Goal: Task Accomplishment & Management: Use online tool/utility

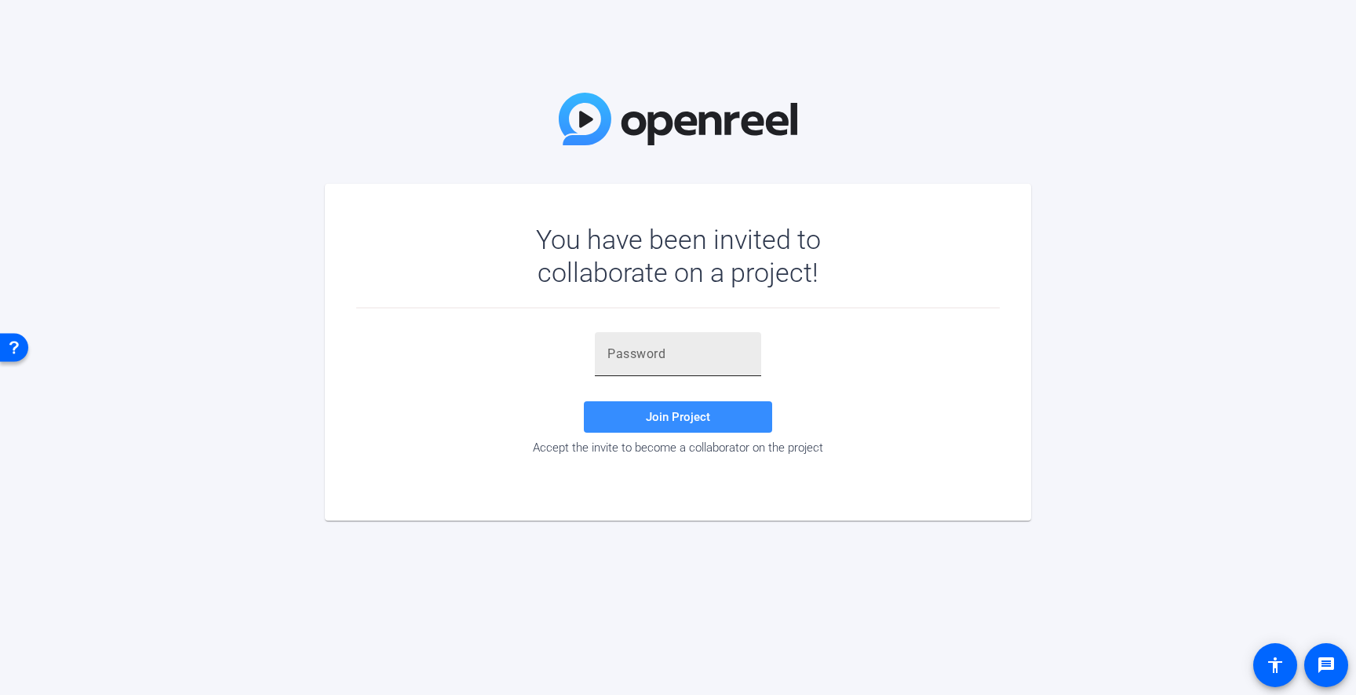
drag, startPoint x: 626, startPoint y: 366, endPoint x: 635, endPoint y: 359, distance: 10.7
click at [627, 365] on div at bounding box center [677, 354] width 141 height 44
click at [635, 359] on input "text" at bounding box center [677, 354] width 141 height 19
paste input "BX5mO!"
type input "BX5mO!"
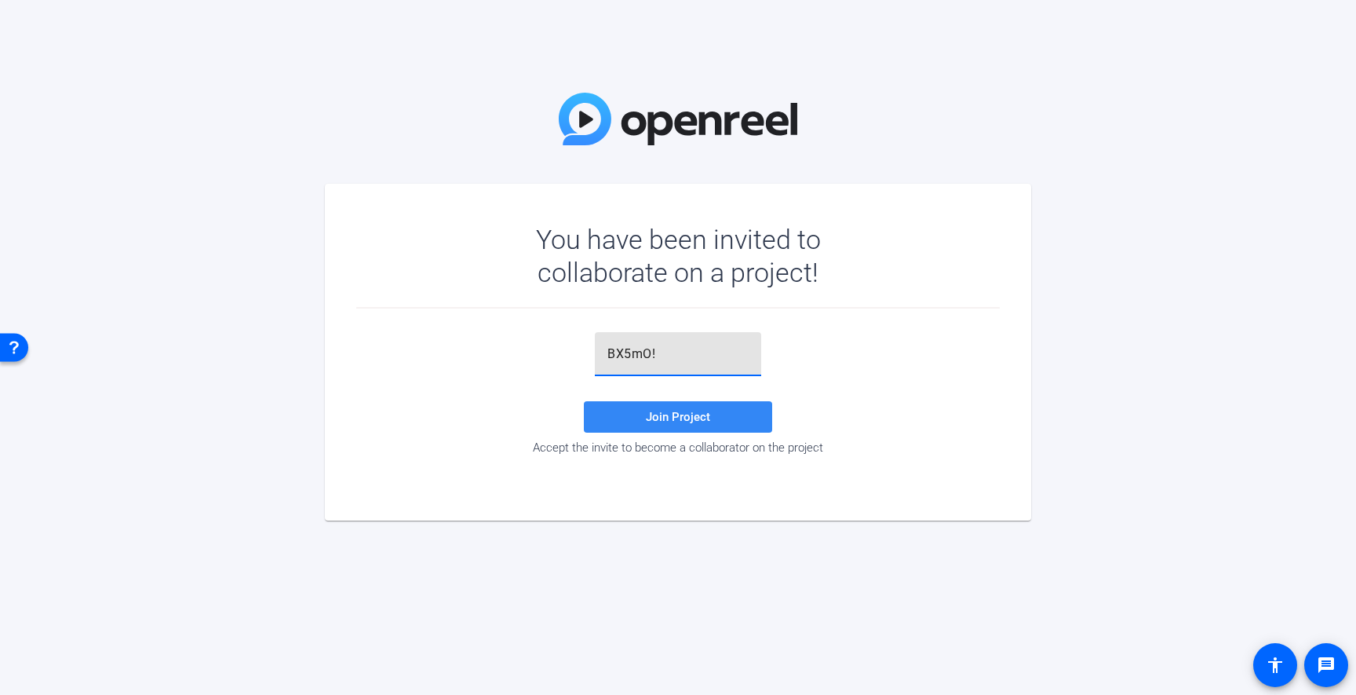
click at [677, 417] on span "Join Project" at bounding box center [678, 417] width 64 height 14
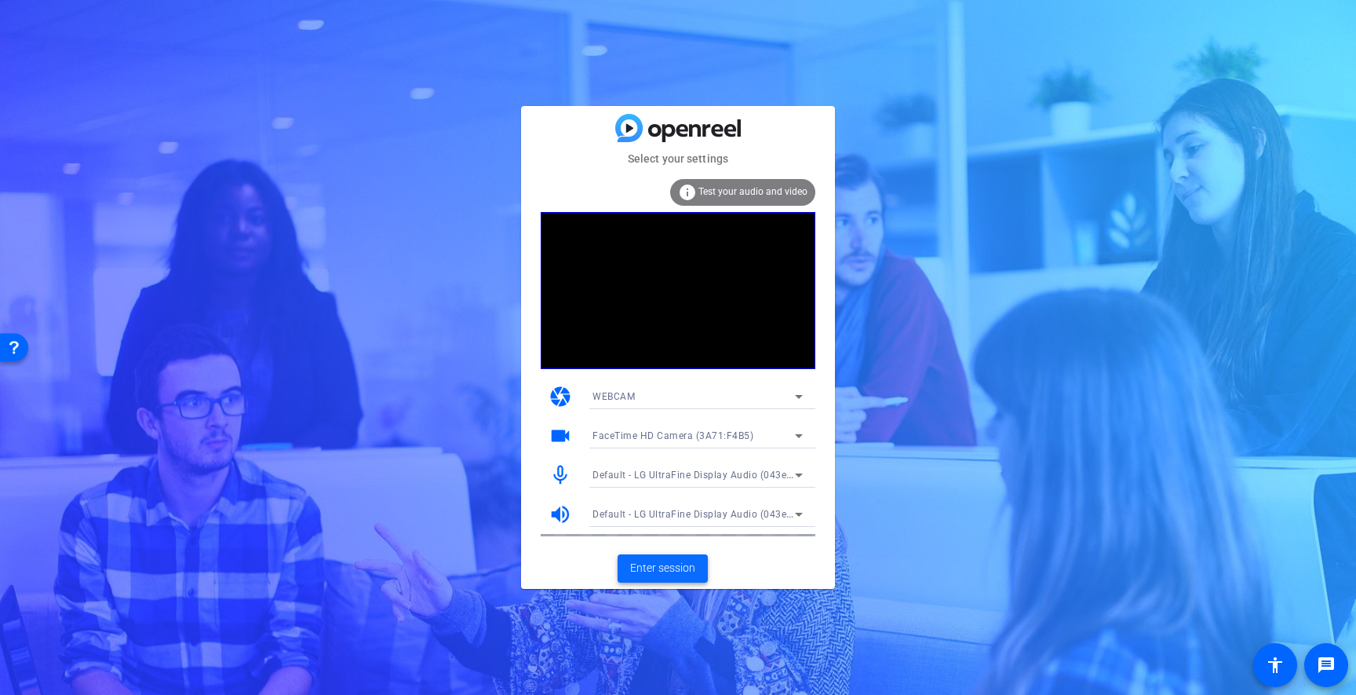
click at [673, 563] on span "Enter session" at bounding box center [662, 568] width 65 height 16
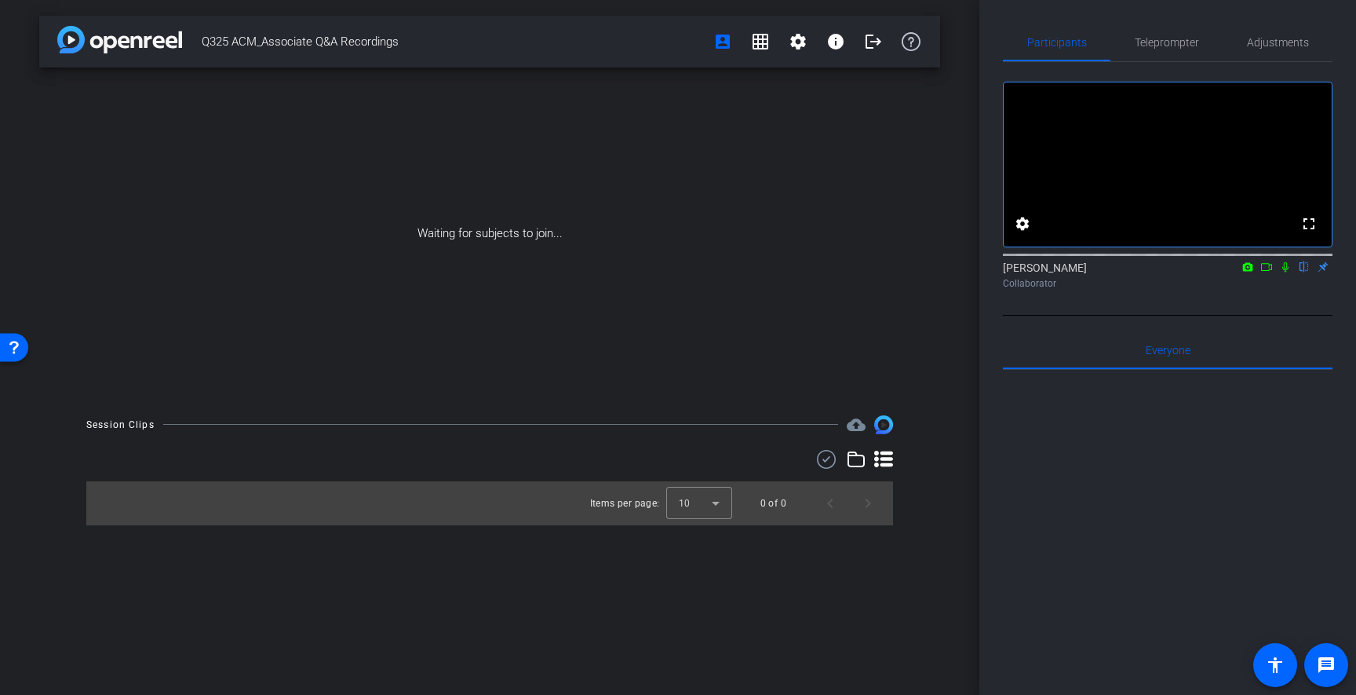
click at [1290, 272] on icon at bounding box center [1285, 266] width 13 height 11
click at [1264, 272] on icon at bounding box center [1266, 266] width 13 height 11
click at [1160, 39] on span "Teleprompter" at bounding box center [1167, 42] width 64 height 11
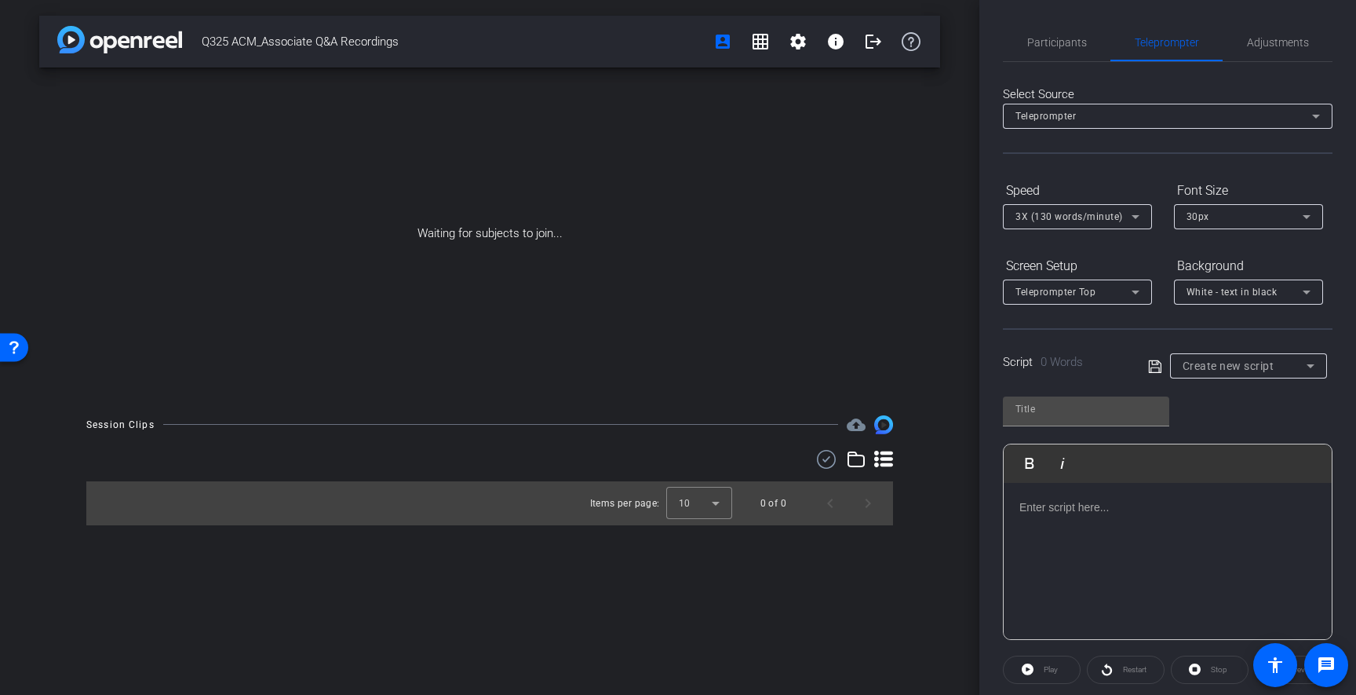
click at [1241, 365] on span "Create new script" at bounding box center [1229, 365] width 92 height 13
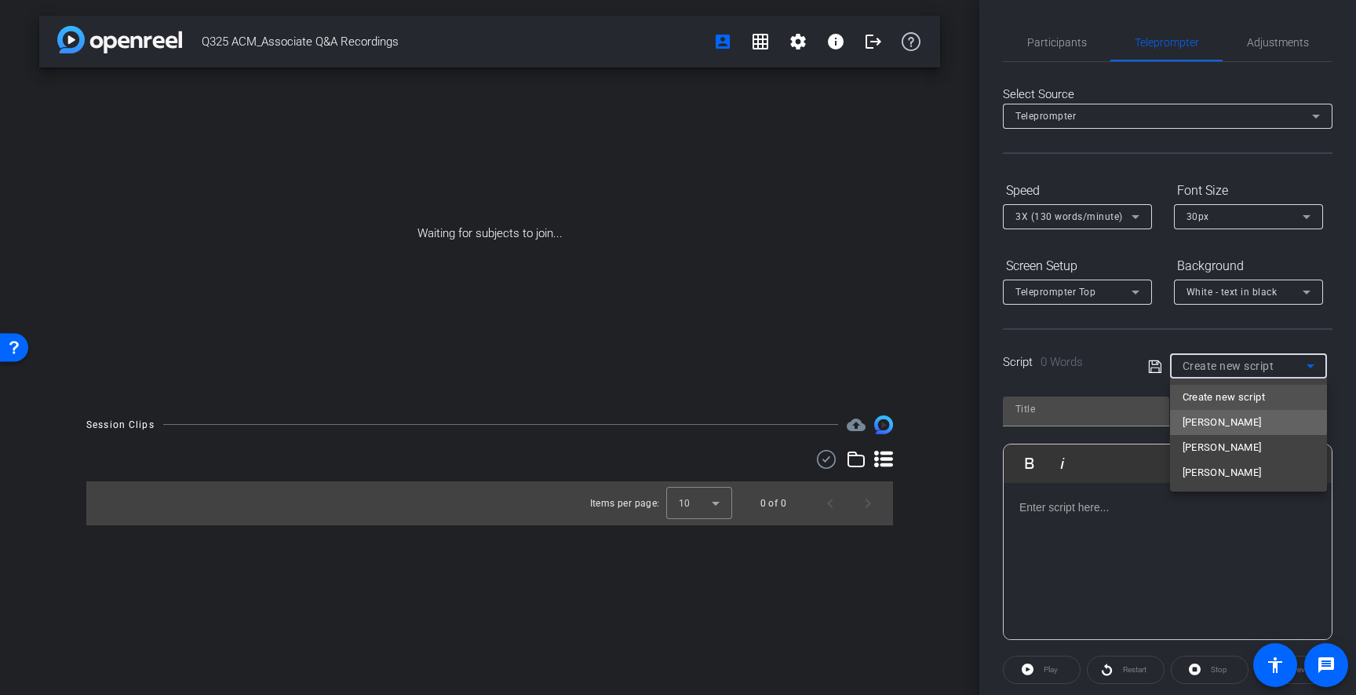
click at [1229, 418] on span "[PERSON_NAME]" at bounding box center [1222, 422] width 79 height 19
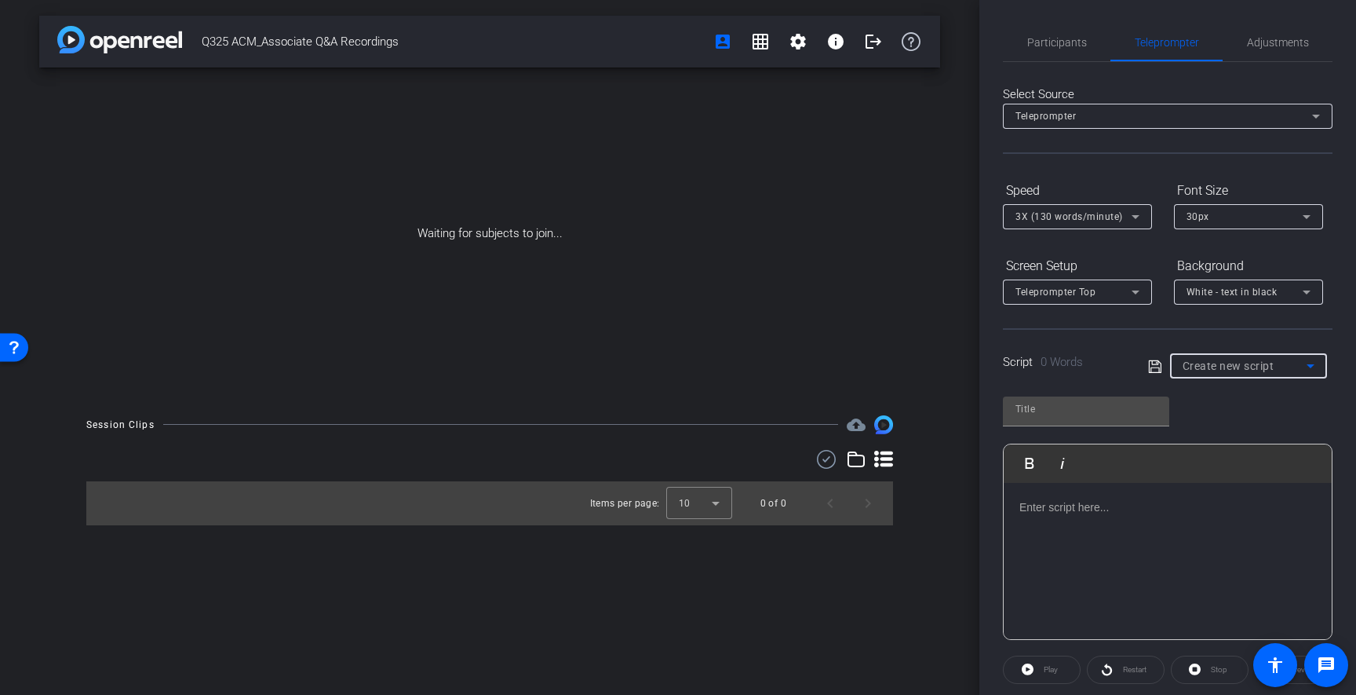
type input "[PERSON_NAME]"
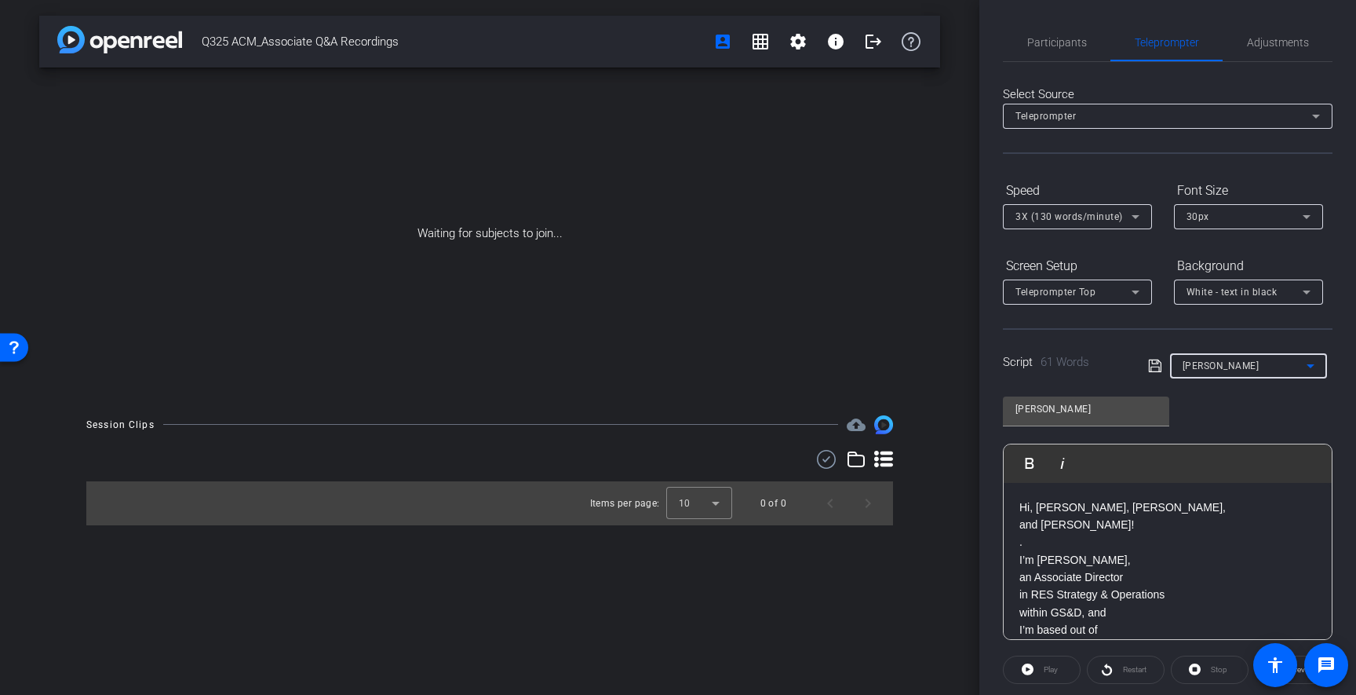
click at [1208, 576] on p "an Associate Director" at bounding box center [1167, 576] width 297 height 17
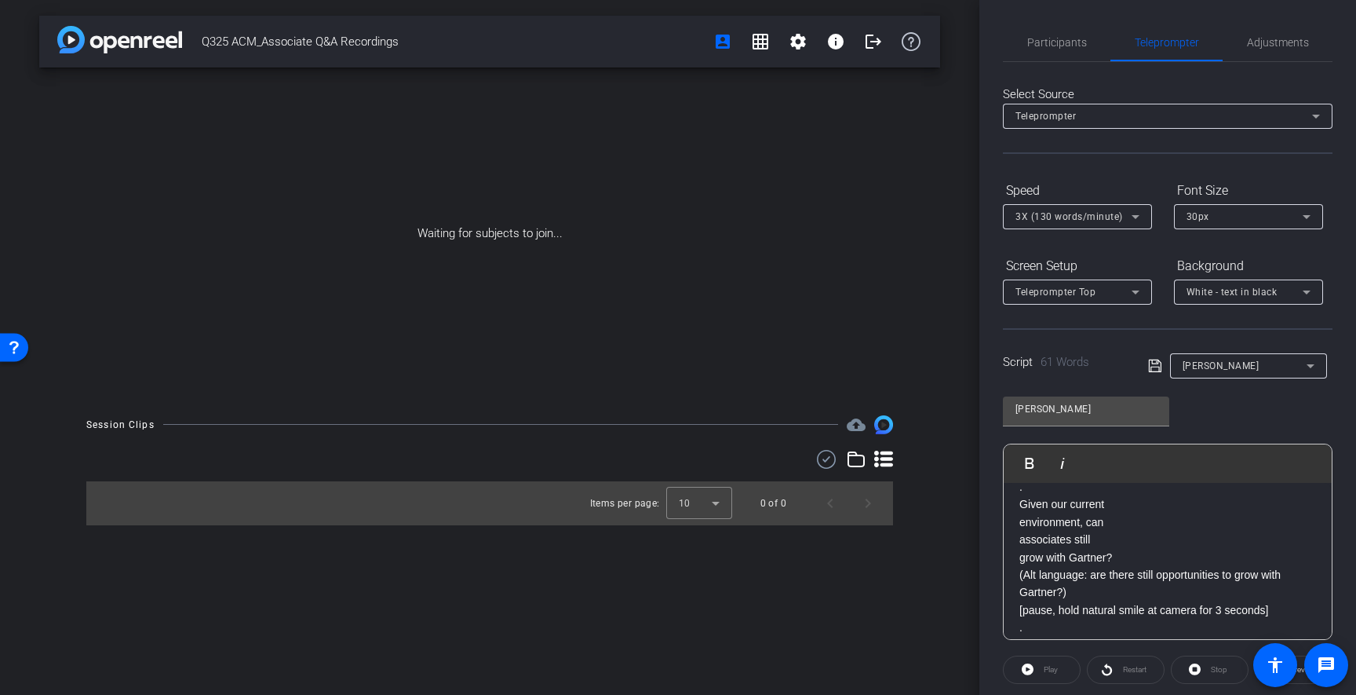
scroll to position [208, 0]
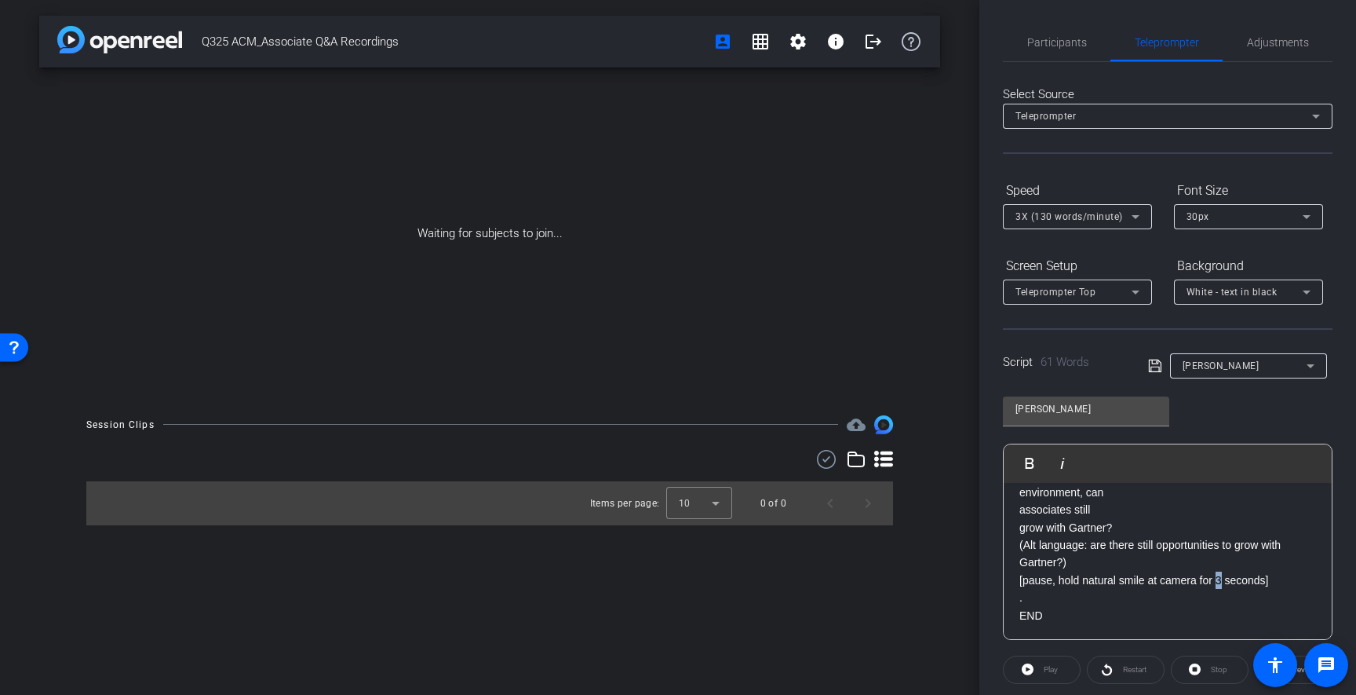
click at [1221, 579] on p "[pause, hold natural smile at camera for 3 seconds]" at bounding box center [1167, 579] width 297 height 17
click at [1230, 592] on p "." at bounding box center [1167, 597] width 297 height 17
click at [1151, 366] on icon at bounding box center [1155, 365] width 14 height 19
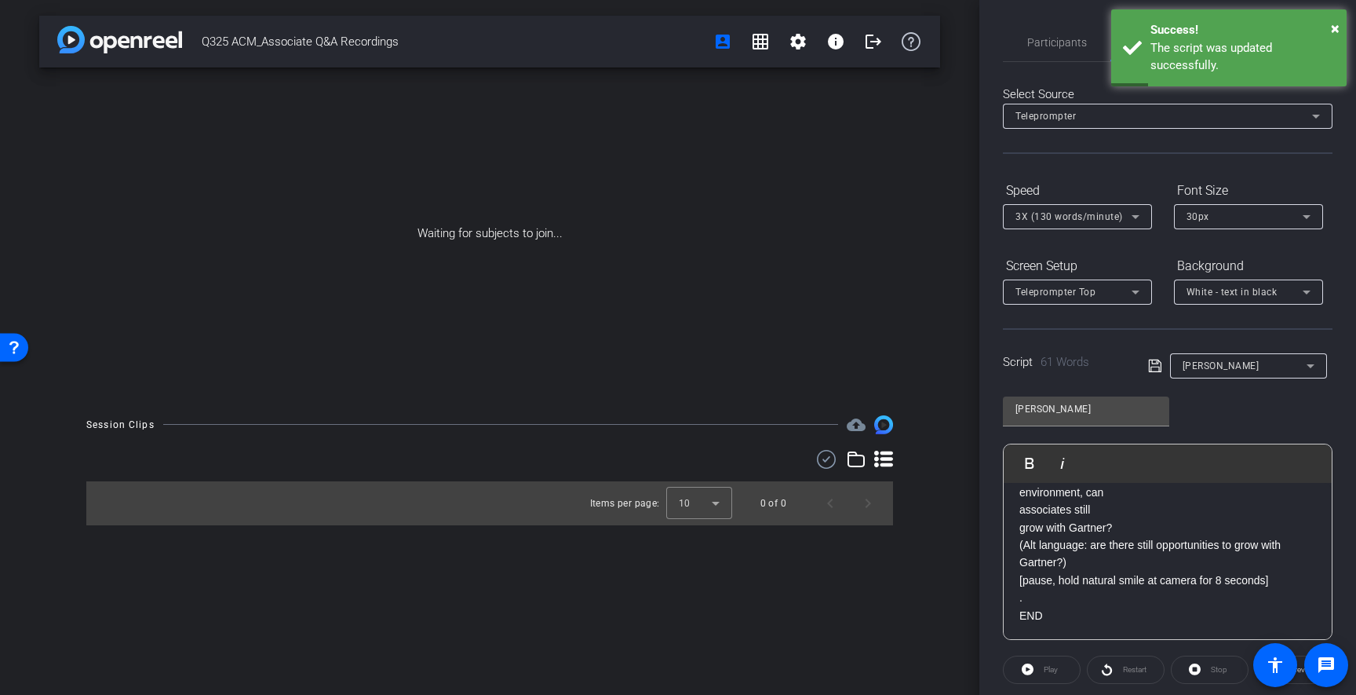
scroll to position [0, 0]
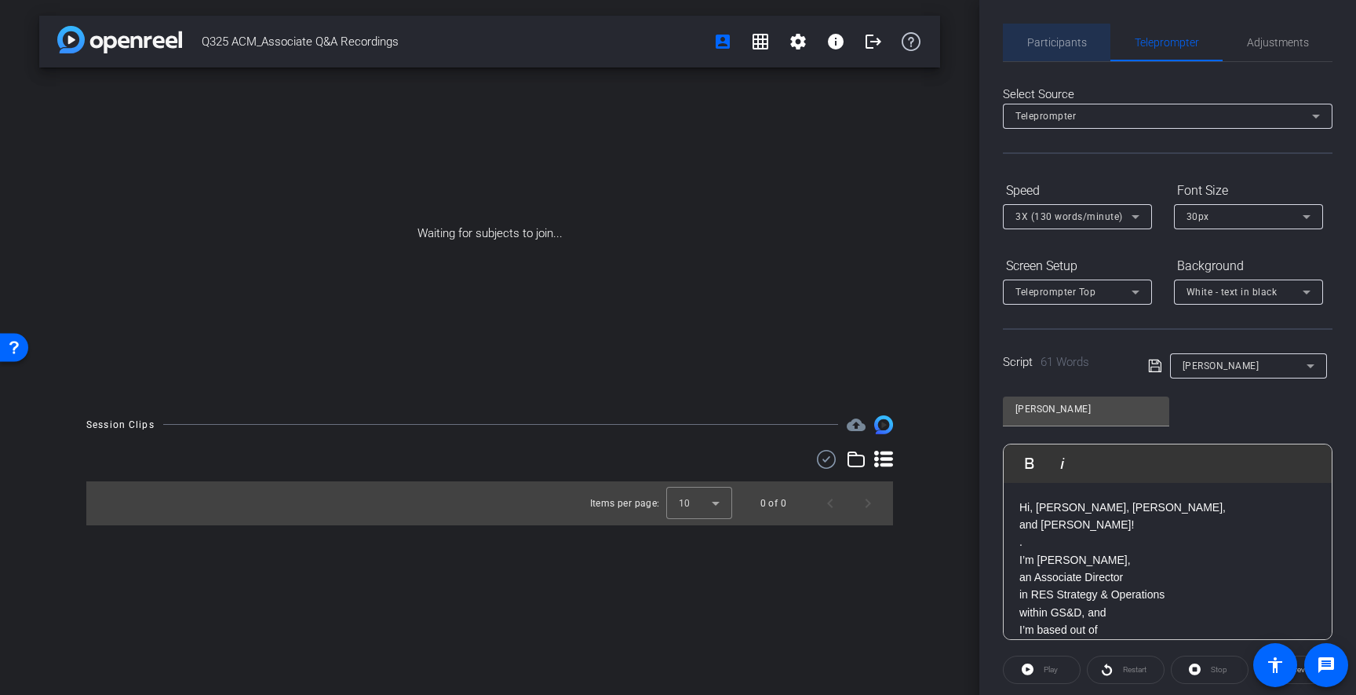
click at [1038, 49] on span "Participants" at bounding box center [1057, 43] width 60 height 38
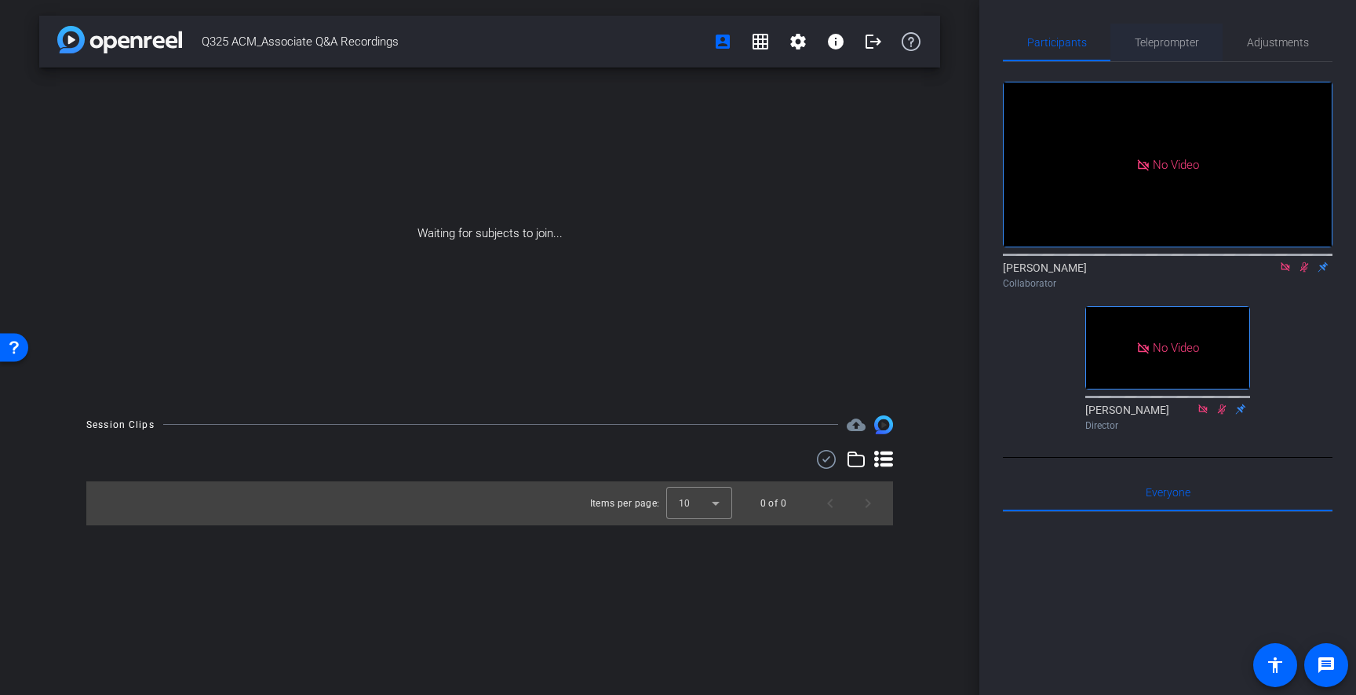
click at [1169, 44] on span "Teleprompter" at bounding box center [1167, 42] width 64 height 11
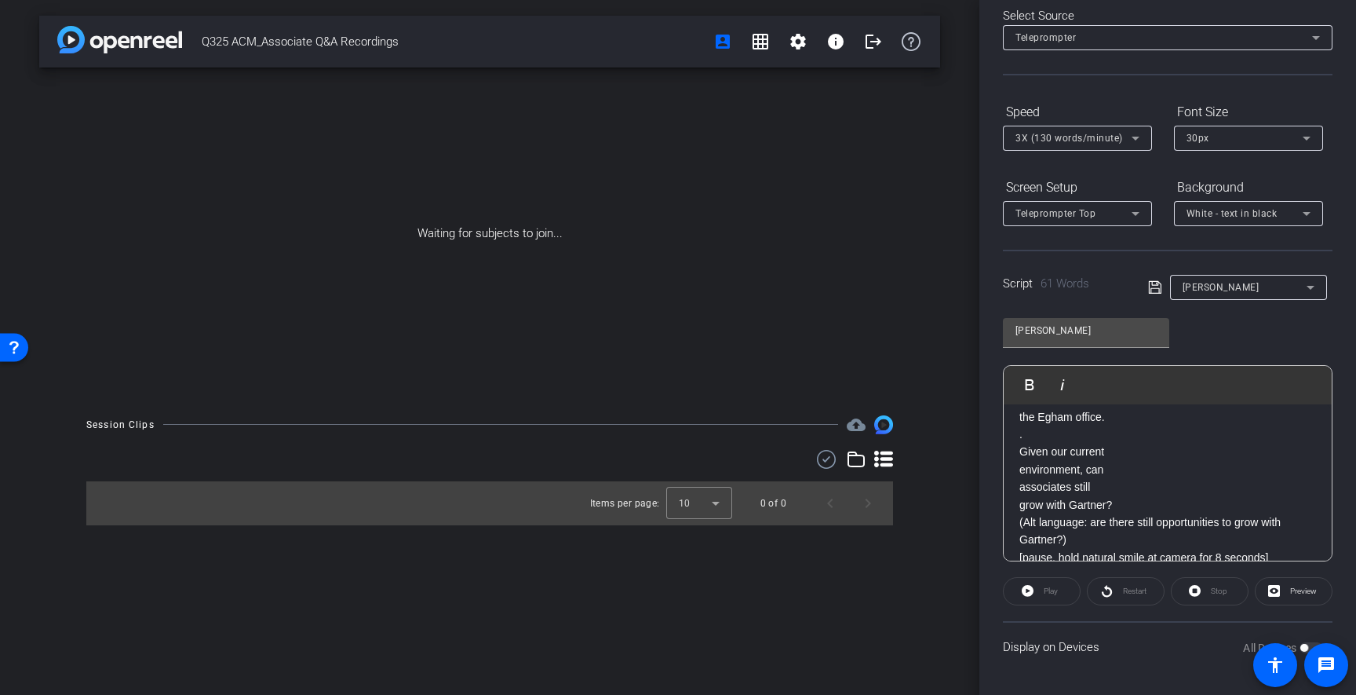
scroll to position [165, 0]
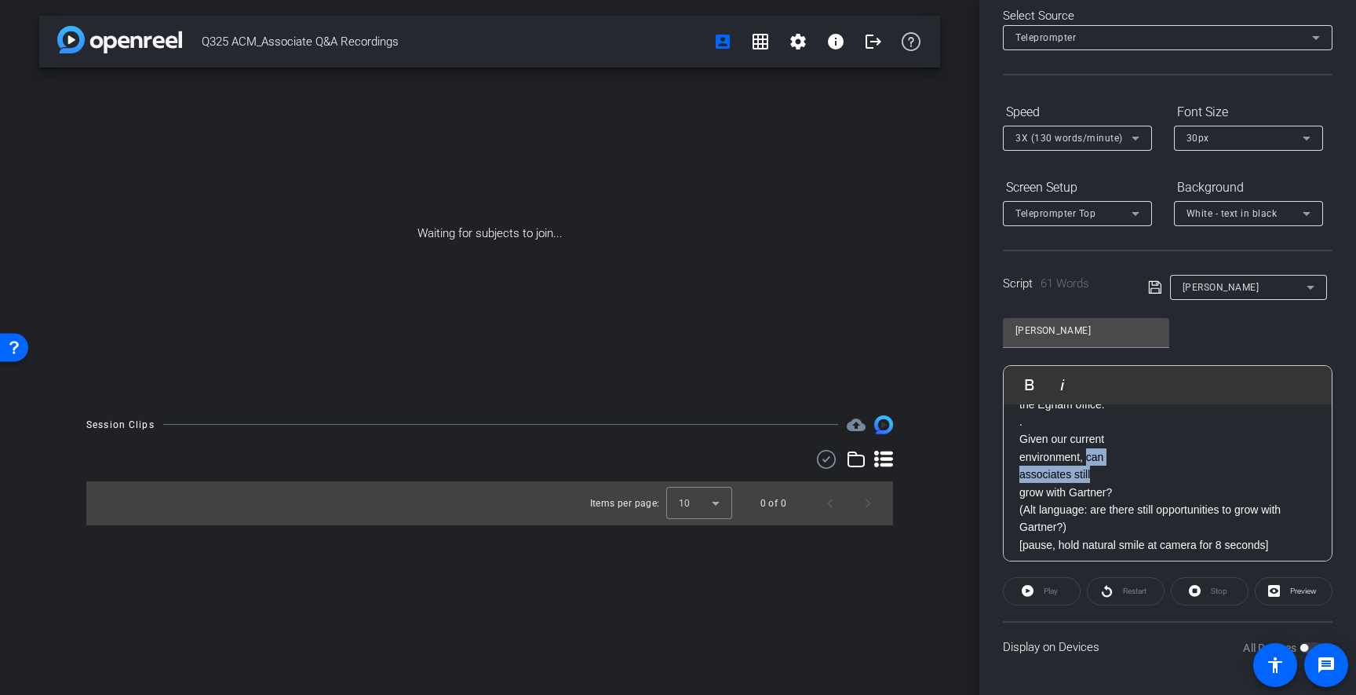
drag, startPoint x: 1086, startPoint y: 457, endPoint x: 1089, endPoint y: 471, distance: 14.5
click at [1089, 471] on div "Hi, [PERSON_NAME], [PERSON_NAME], and [PERSON_NAME]! . I’m [PERSON_NAME], an As…" at bounding box center [1168, 421] width 328 height 365
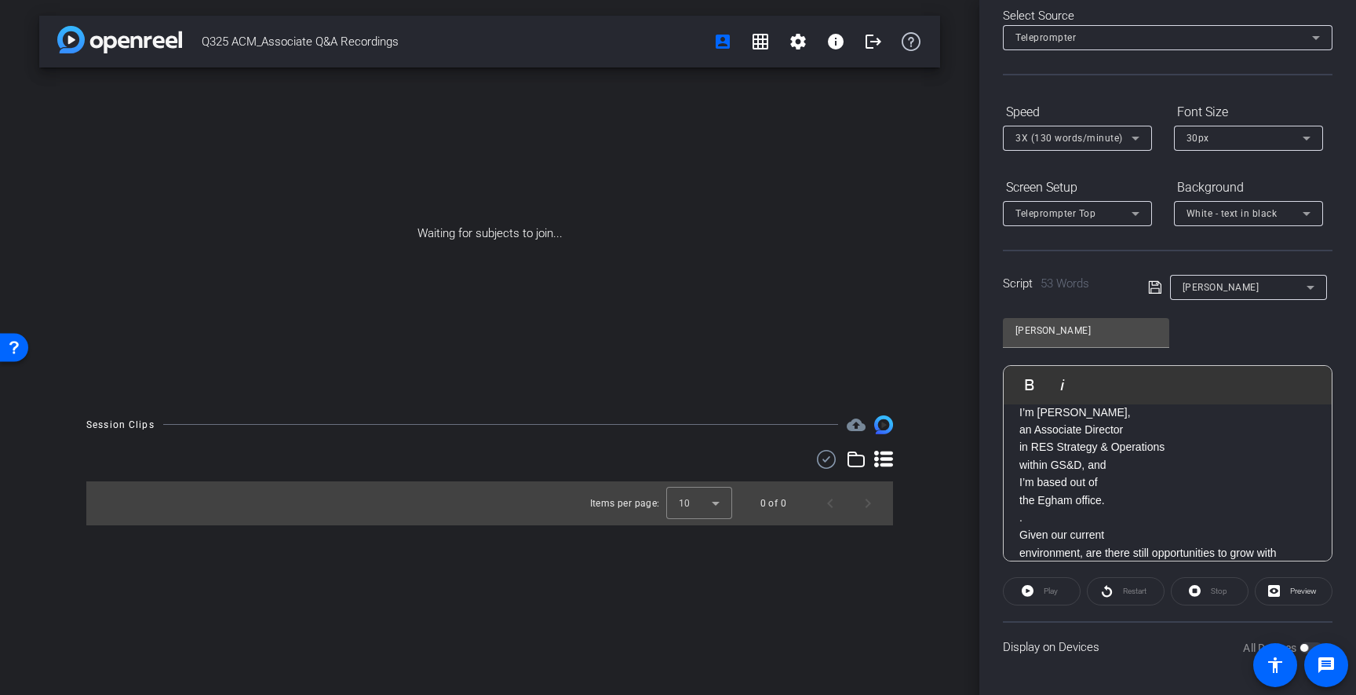
scroll to position [0, 0]
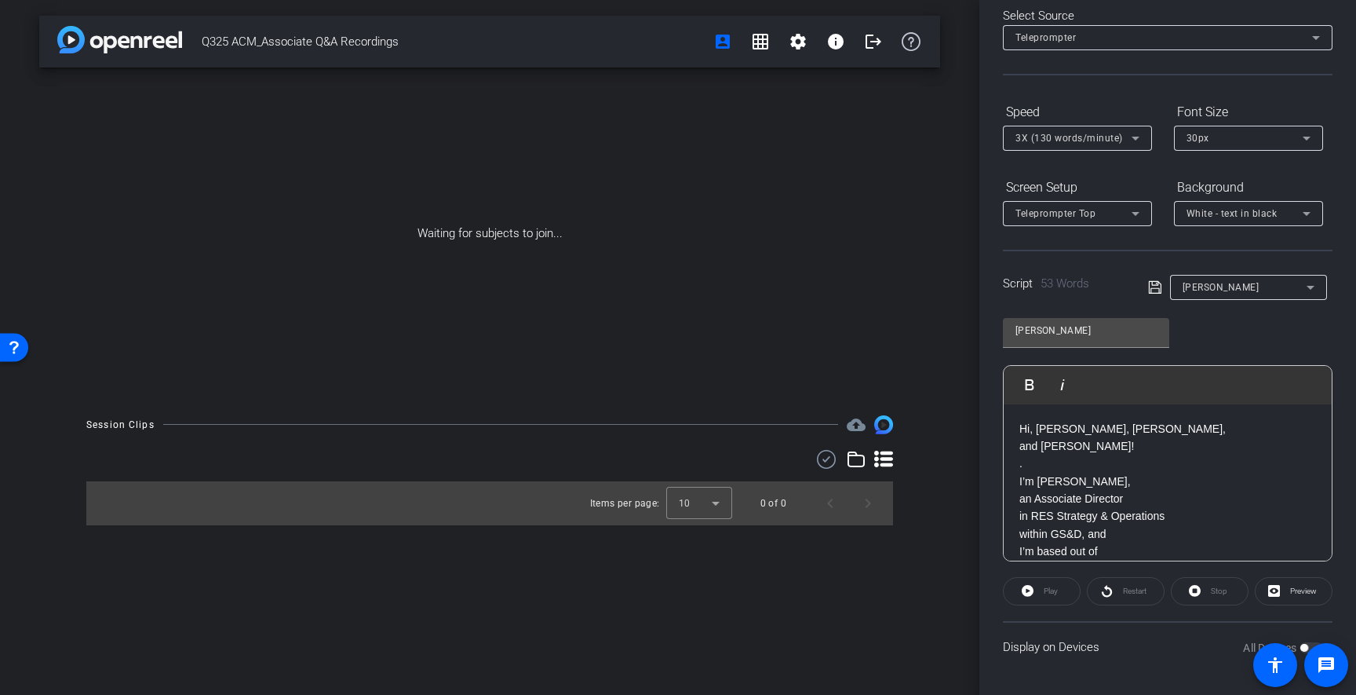
click at [1161, 286] on span at bounding box center [1159, 286] width 22 height 14
click at [1159, 286] on icon at bounding box center [1155, 287] width 14 height 19
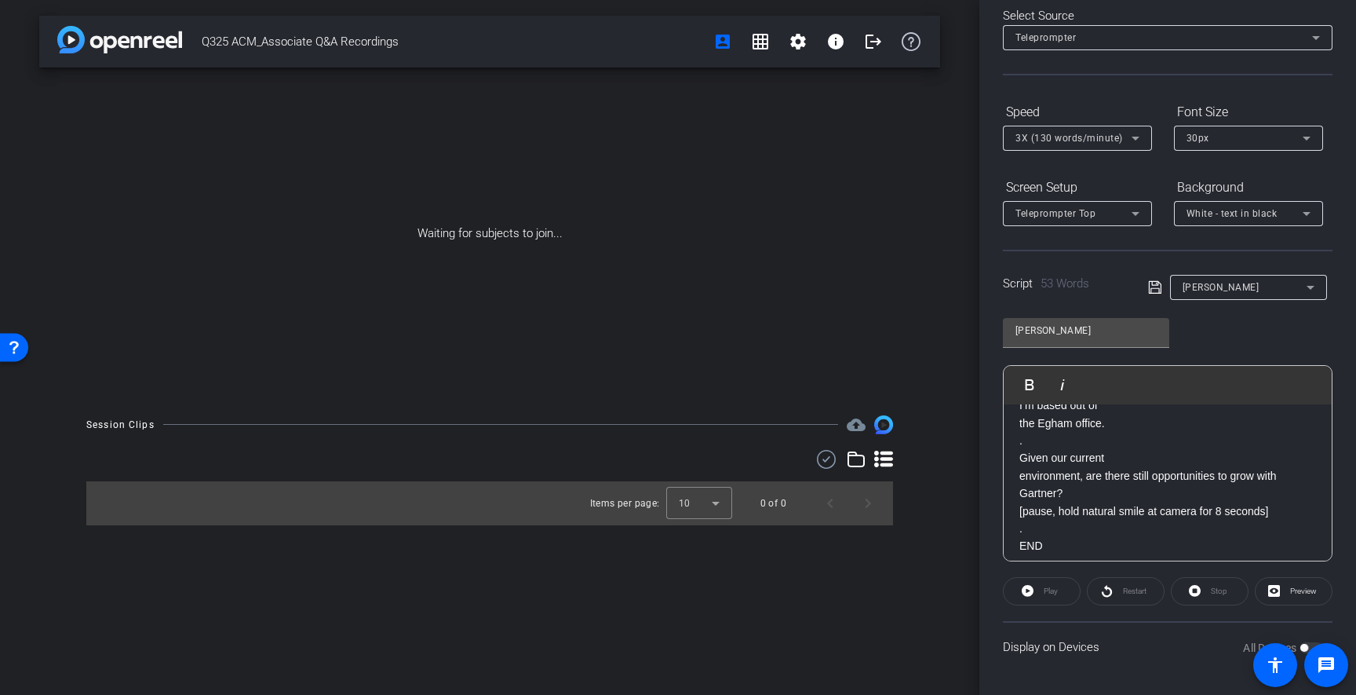
scroll to position [155, 0]
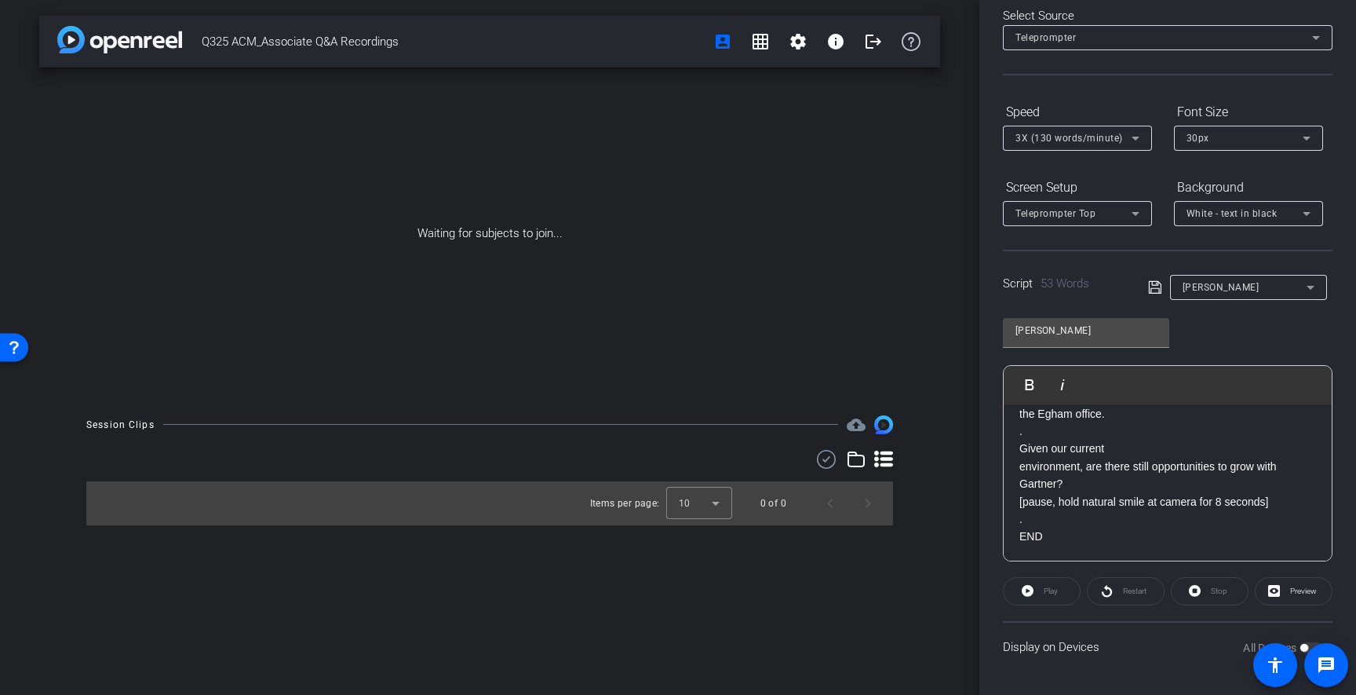
drag, startPoint x: 1136, startPoint y: 490, endPoint x: 1128, endPoint y: 489, distance: 7.9
click at [1136, 490] on p "environment, are there still opportunities to grow with Gartner?" at bounding box center [1167, 475] width 297 height 35
click at [1154, 465] on p "environment, are there still opportunities to grow with Gartner?" at bounding box center [1167, 475] width 297 height 35
click at [1151, 468] on p "environment, are there still opportunities to grow with Gartner?" at bounding box center [1167, 475] width 297 height 35
click at [1308, 592] on span "Preview" at bounding box center [1303, 590] width 27 height 9
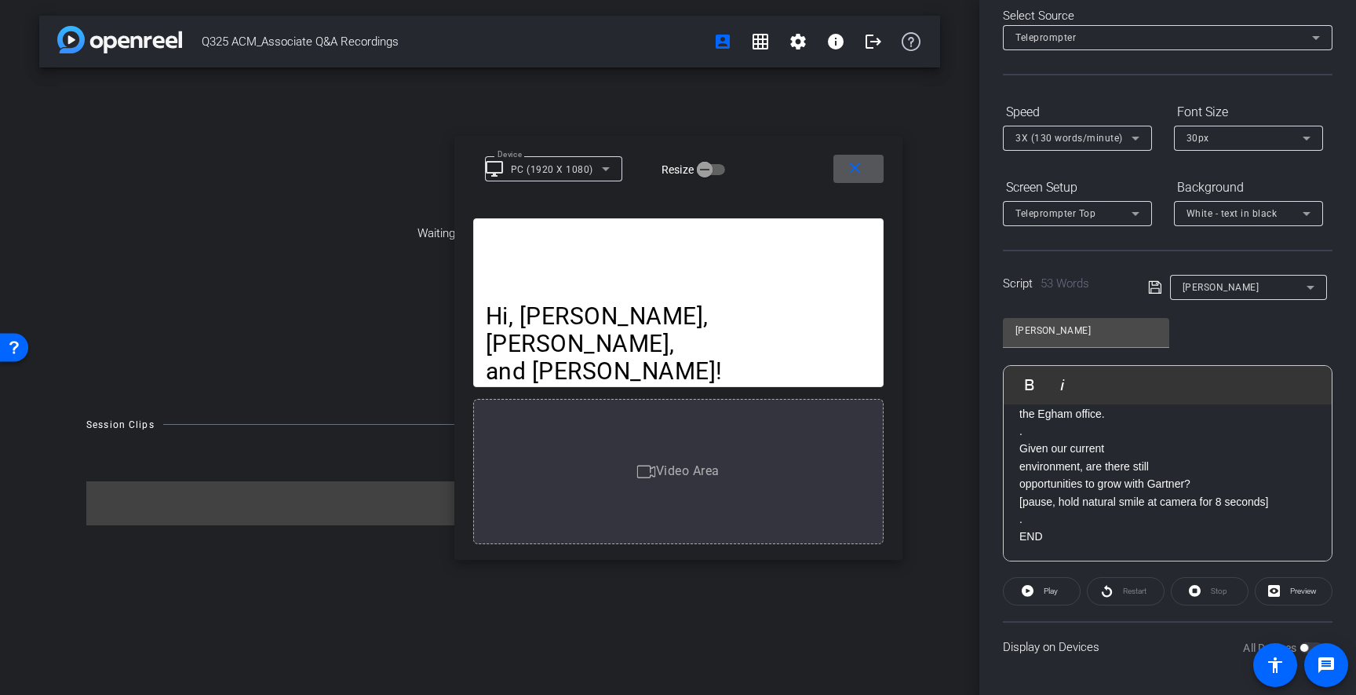
click at [856, 166] on mat-icon "close" at bounding box center [855, 169] width 20 height 20
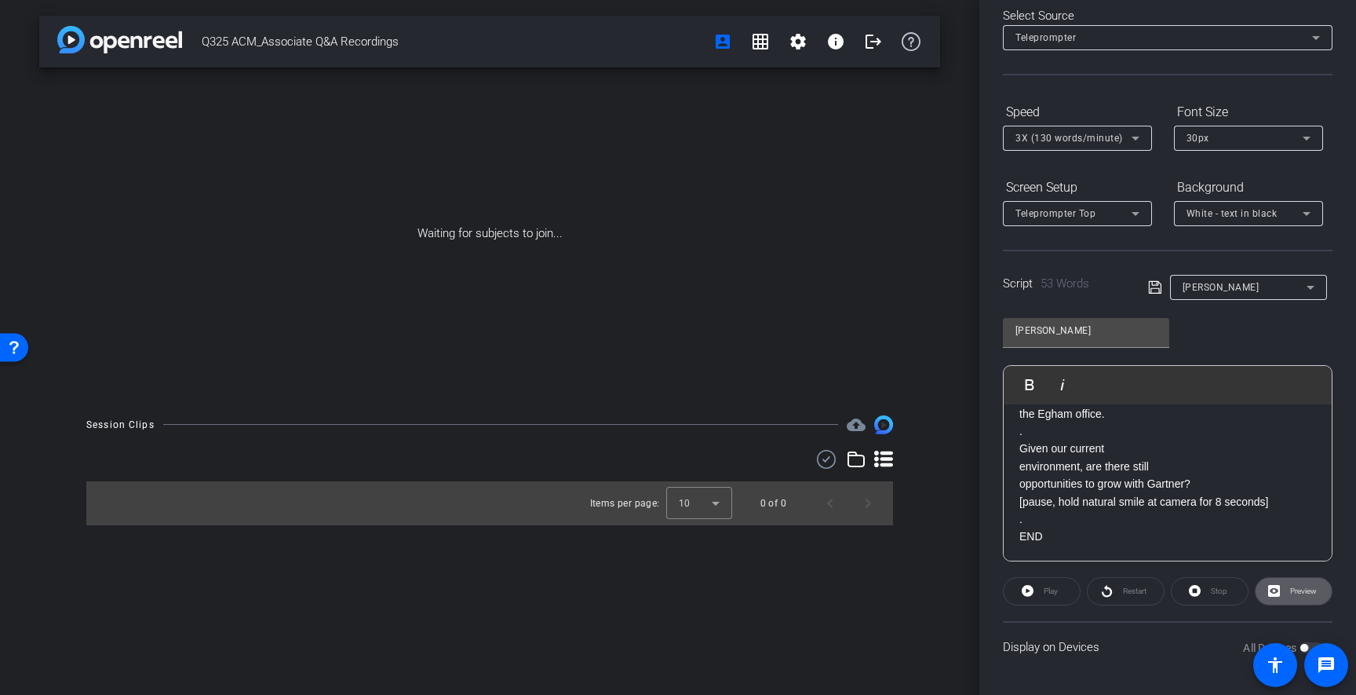
click at [1158, 287] on icon at bounding box center [1154, 287] width 13 height 13
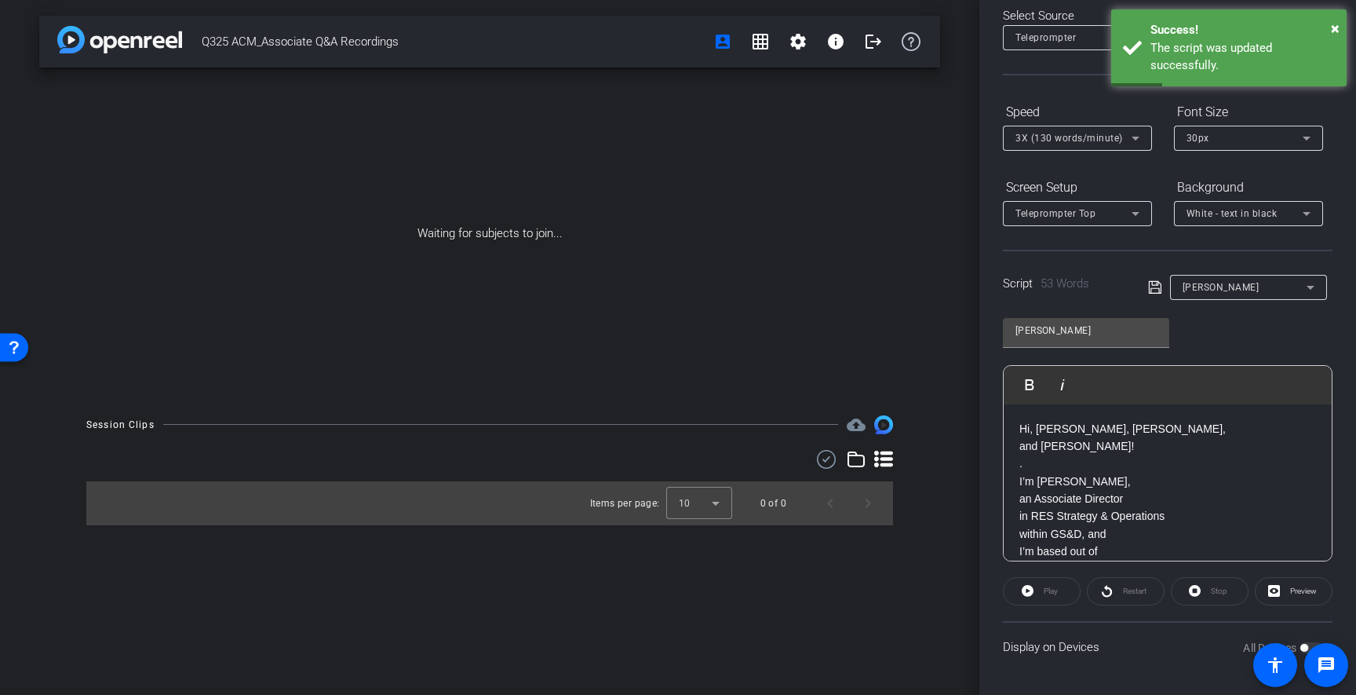
scroll to position [0, 0]
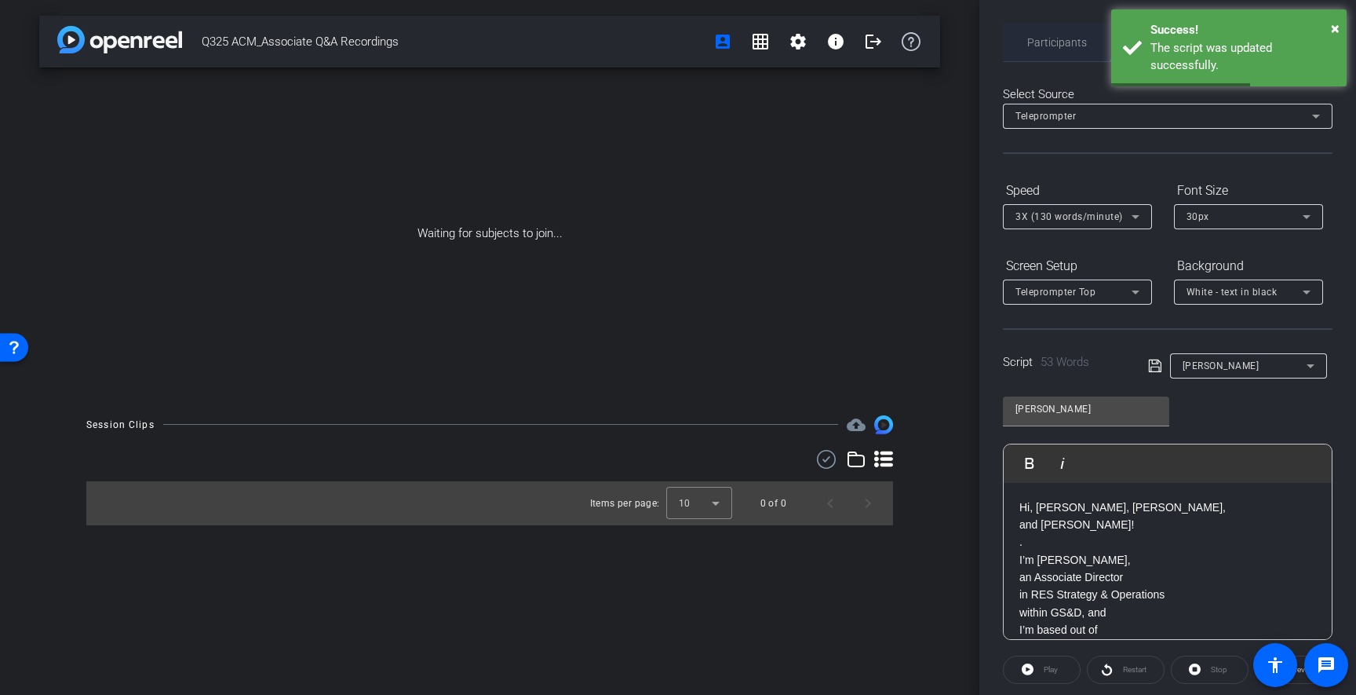
click at [1063, 46] on span "Participants" at bounding box center [1057, 42] width 60 height 11
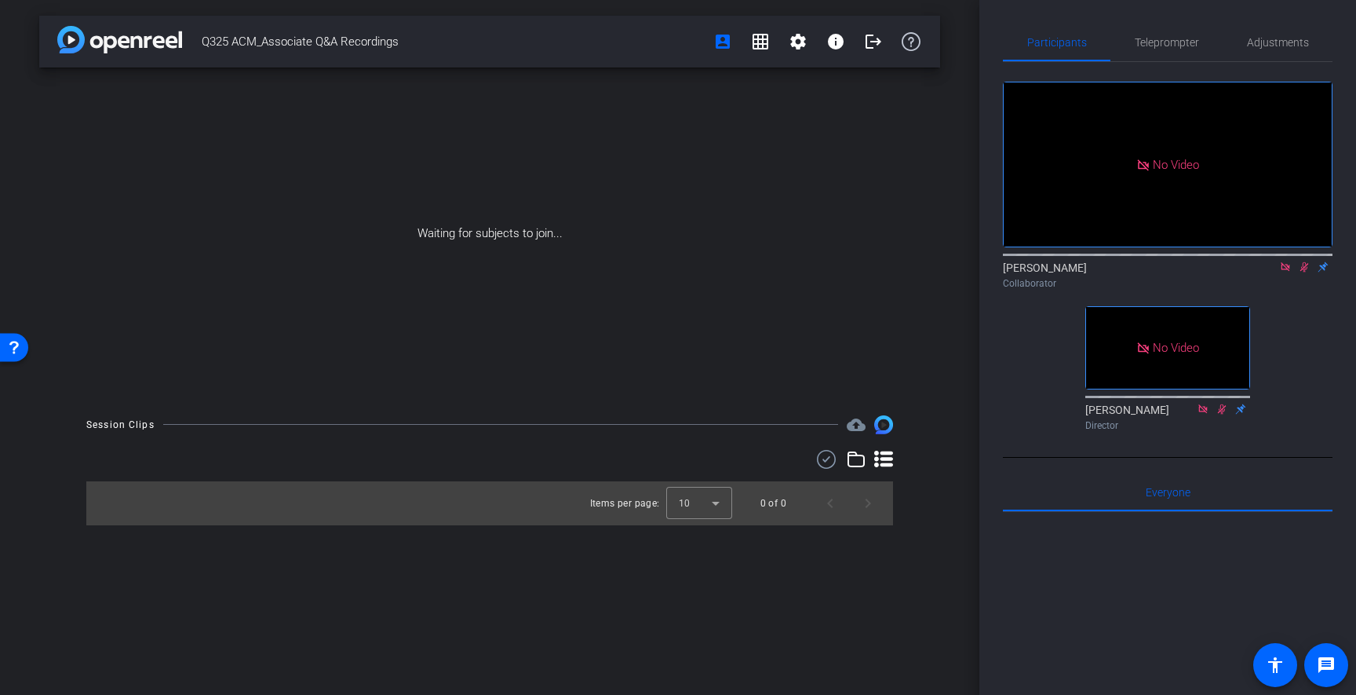
click at [1285, 267] on icon at bounding box center [1285, 266] width 13 height 11
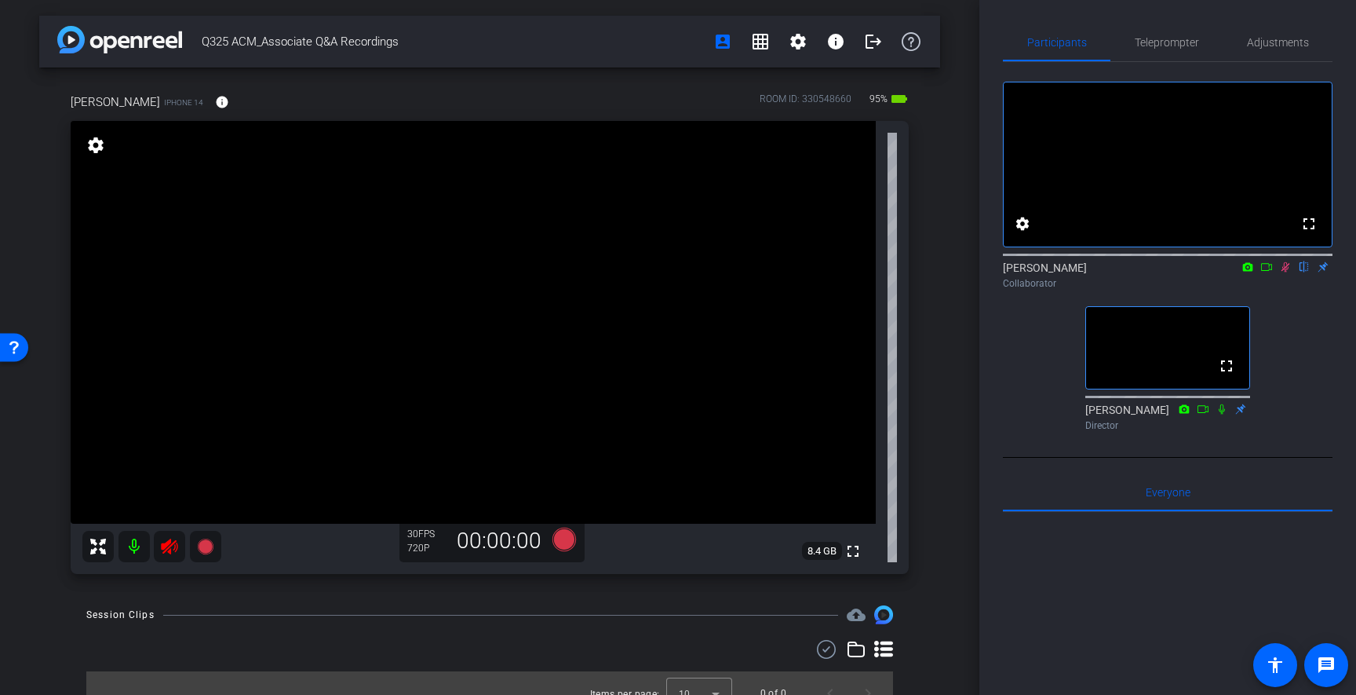
click at [1286, 272] on icon at bounding box center [1285, 266] width 13 height 11
click at [166, 545] on icon at bounding box center [169, 546] width 16 height 16
click at [1259, 40] on span "Adjustments" at bounding box center [1278, 42] width 62 height 11
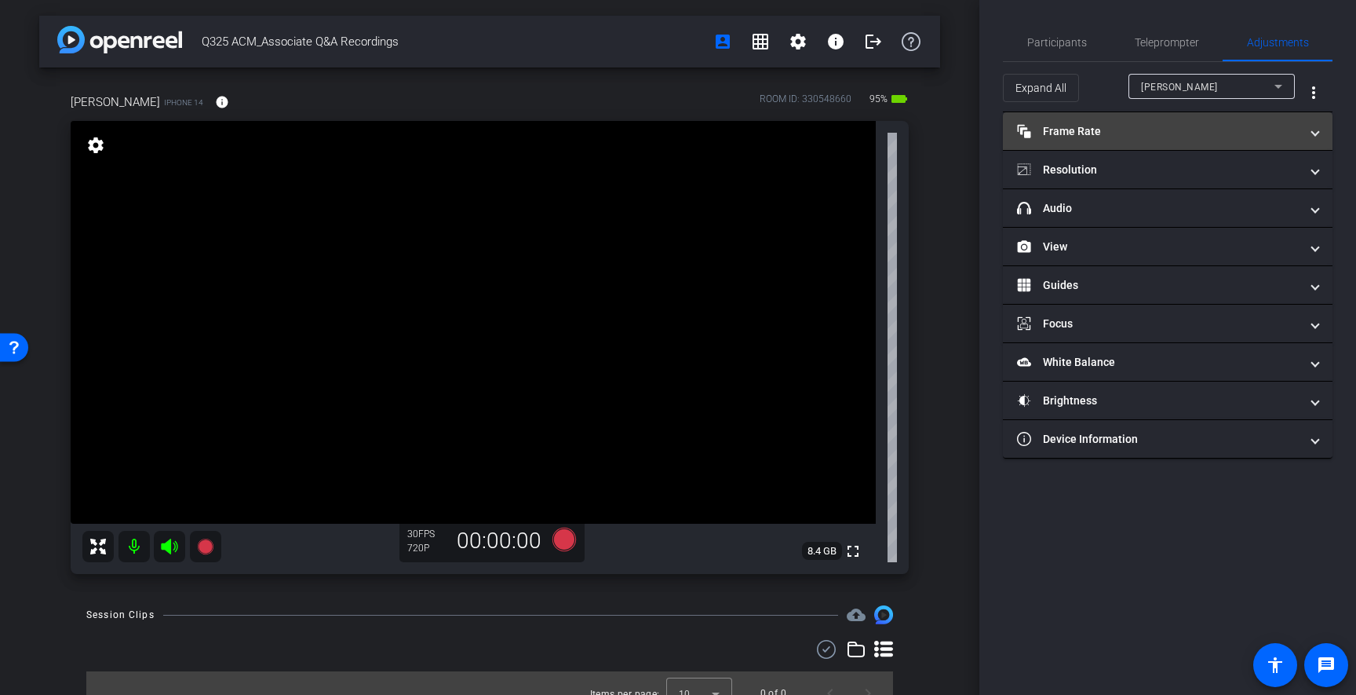
click at [1115, 126] on mat-panel-title "Frame Rate Frame Rate" at bounding box center [1158, 131] width 283 height 16
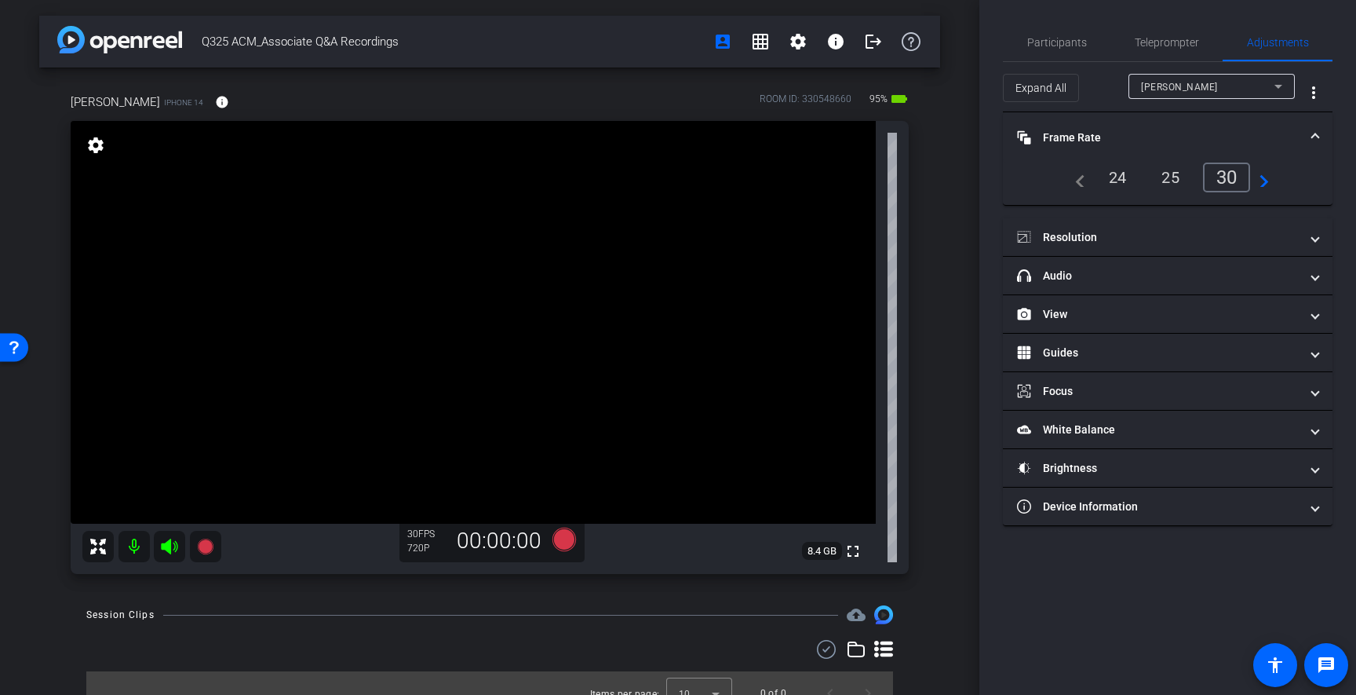
click at [1123, 173] on div "24" at bounding box center [1118, 177] width 42 height 27
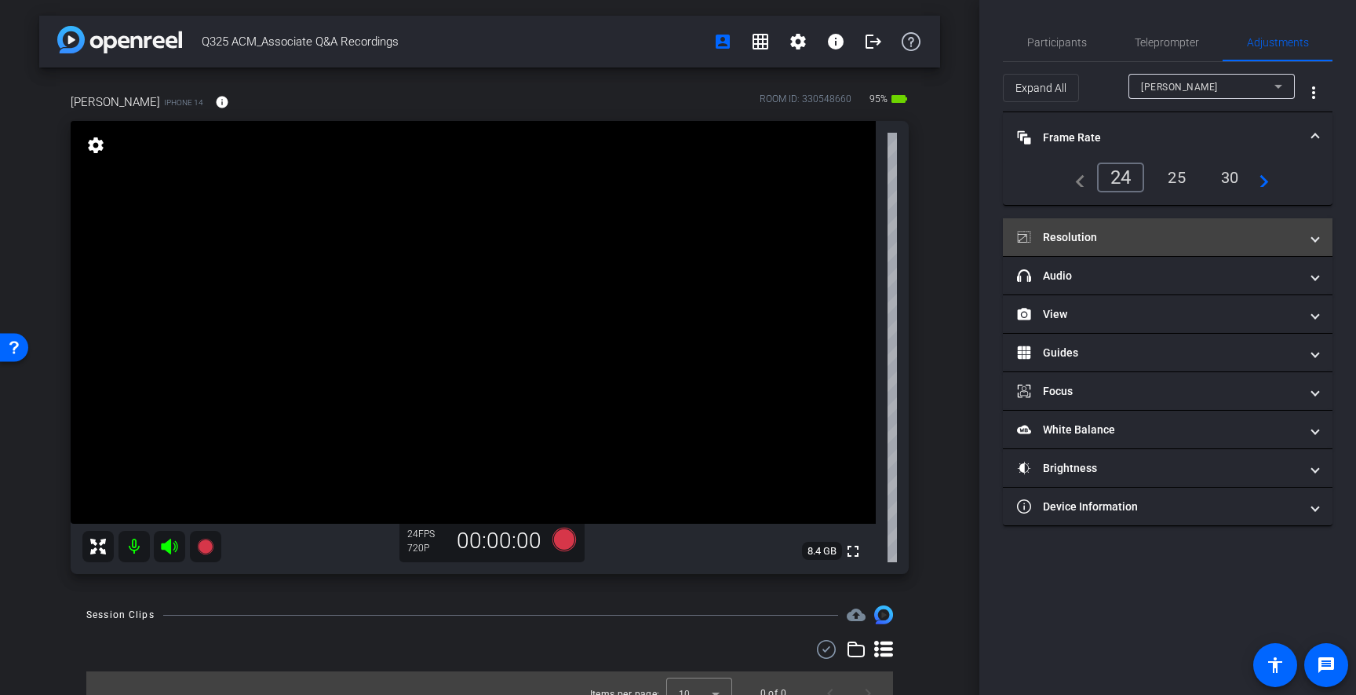
click at [1121, 226] on mat-expansion-panel-header "Resolution" at bounding box center [1168, 237] width 330 height 38
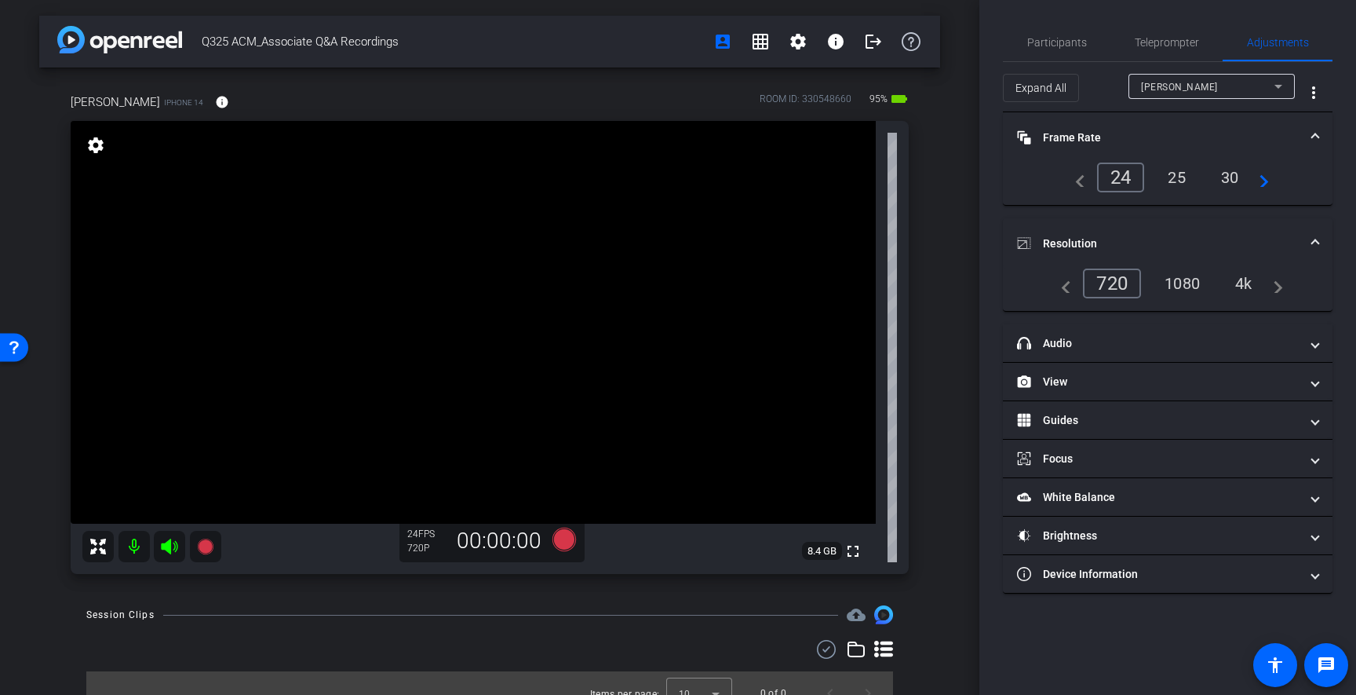
click at [1242, 281] on div "4k" at bounding box center [1243, 283] width 41 height 27
click at [1153, 37] on span "Teleprompter" at bounding box center [1167, 42] width 64 height 11
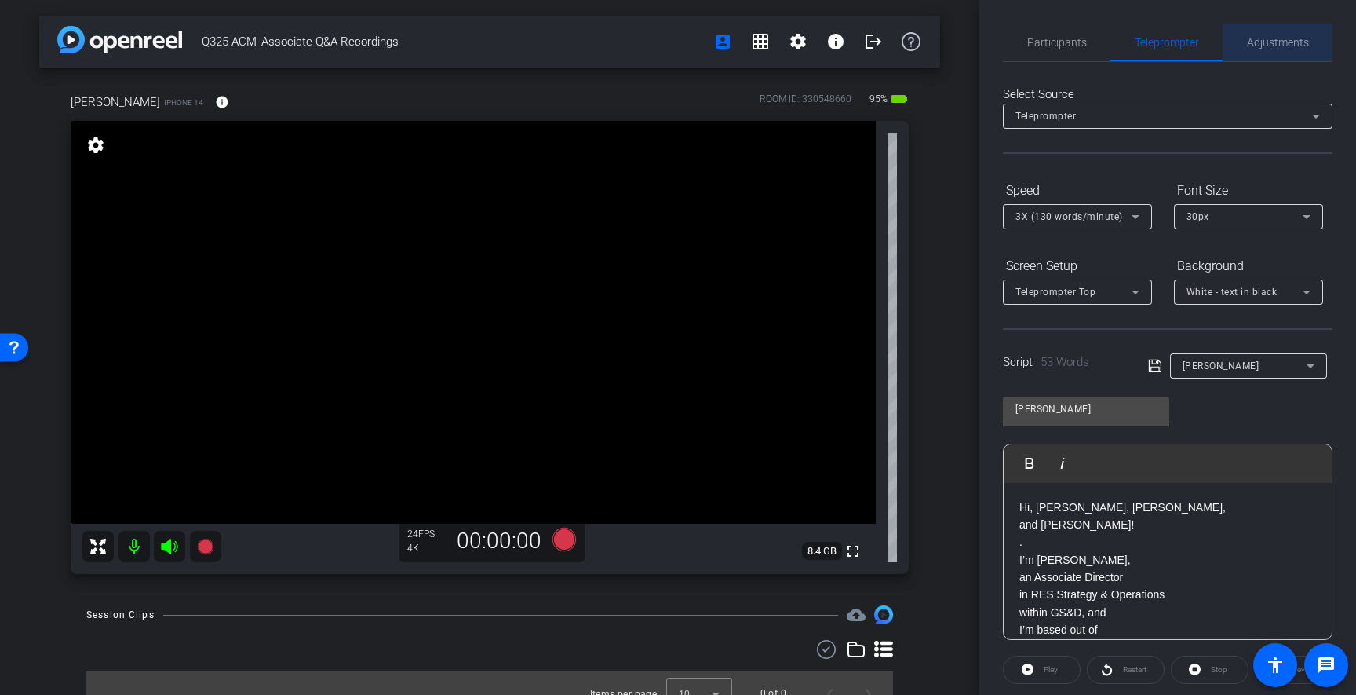
click at [1292, 51] on span "Adjustments" at bounding box center [1278, 43] width 62 height 38
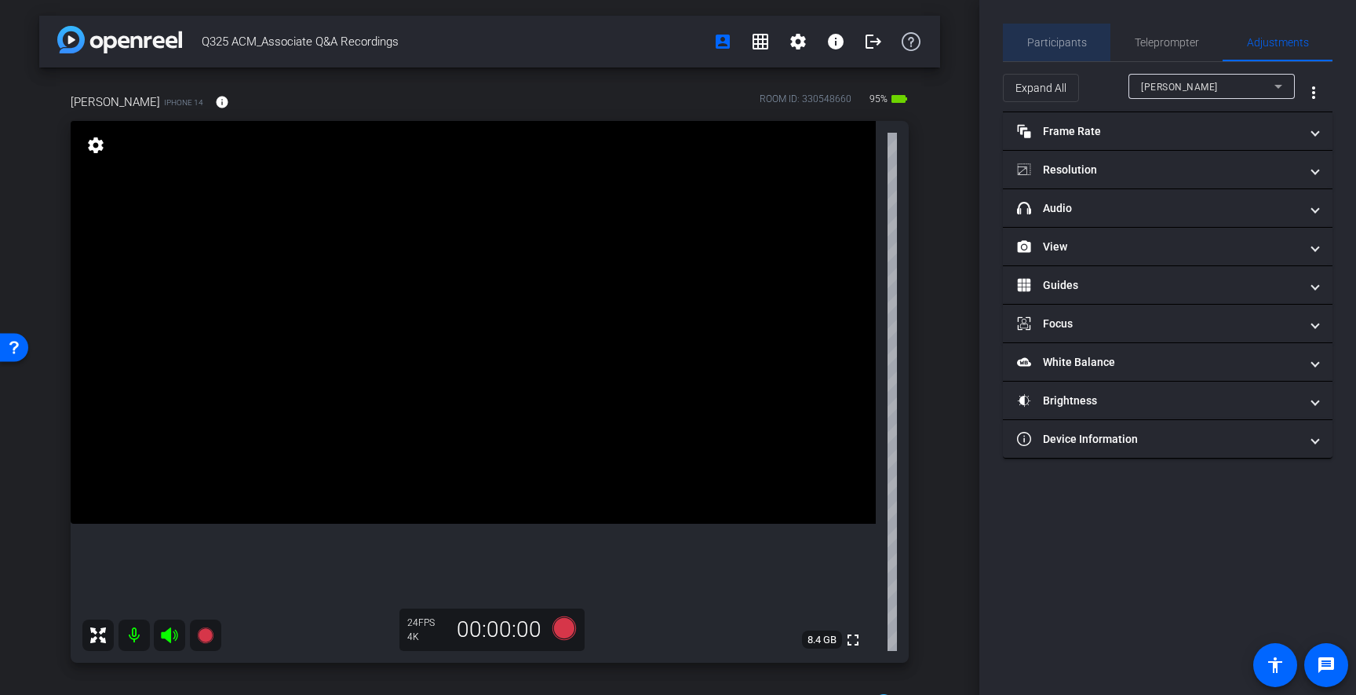
click at [1093, 37] on div "Participants" at bounding box center [1057, 43] width 108 height 38
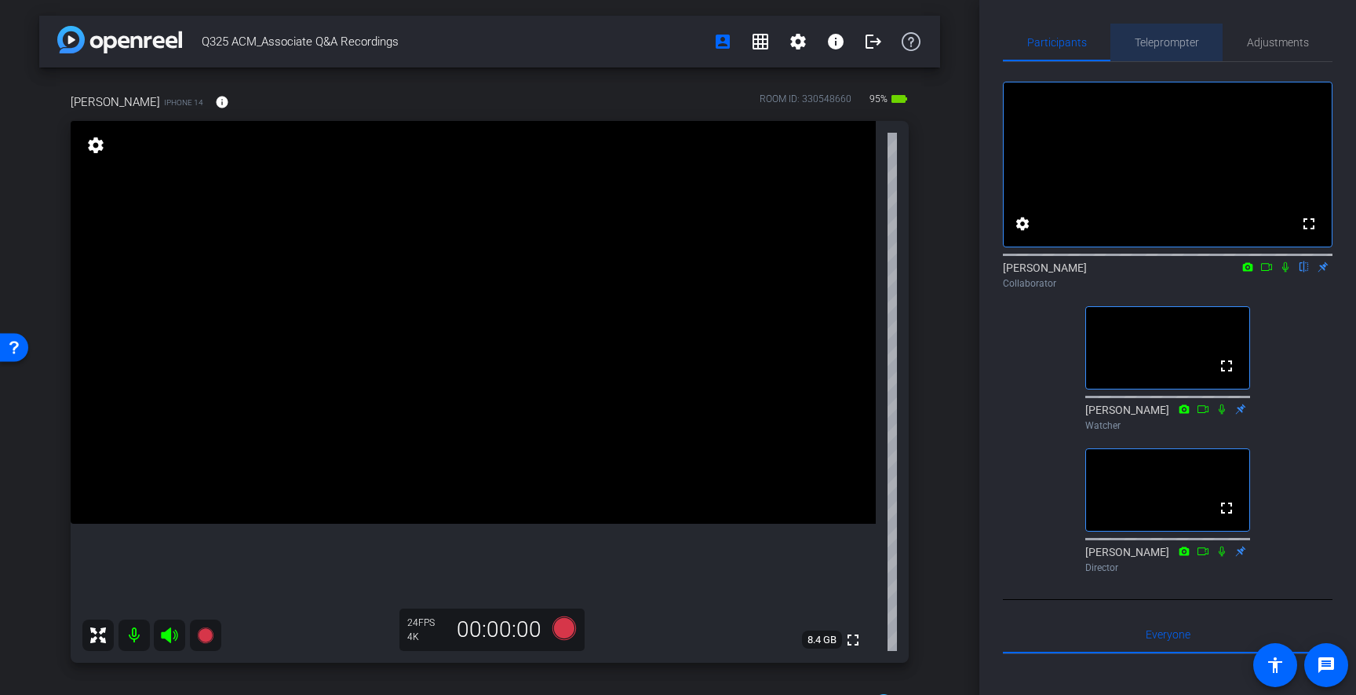
click at [1162, 41] on span "Teleprompter" at bounding box center [1167, 42] width 64 height 11
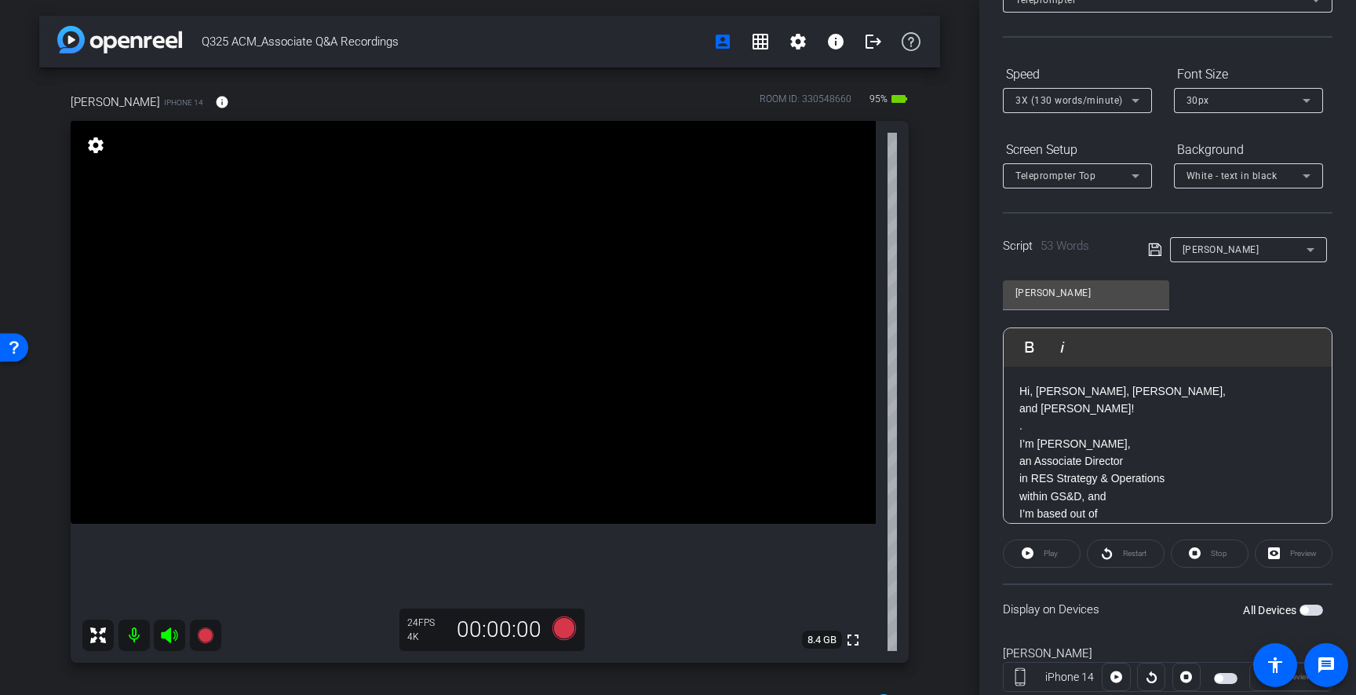
scroll to position [163, 0]
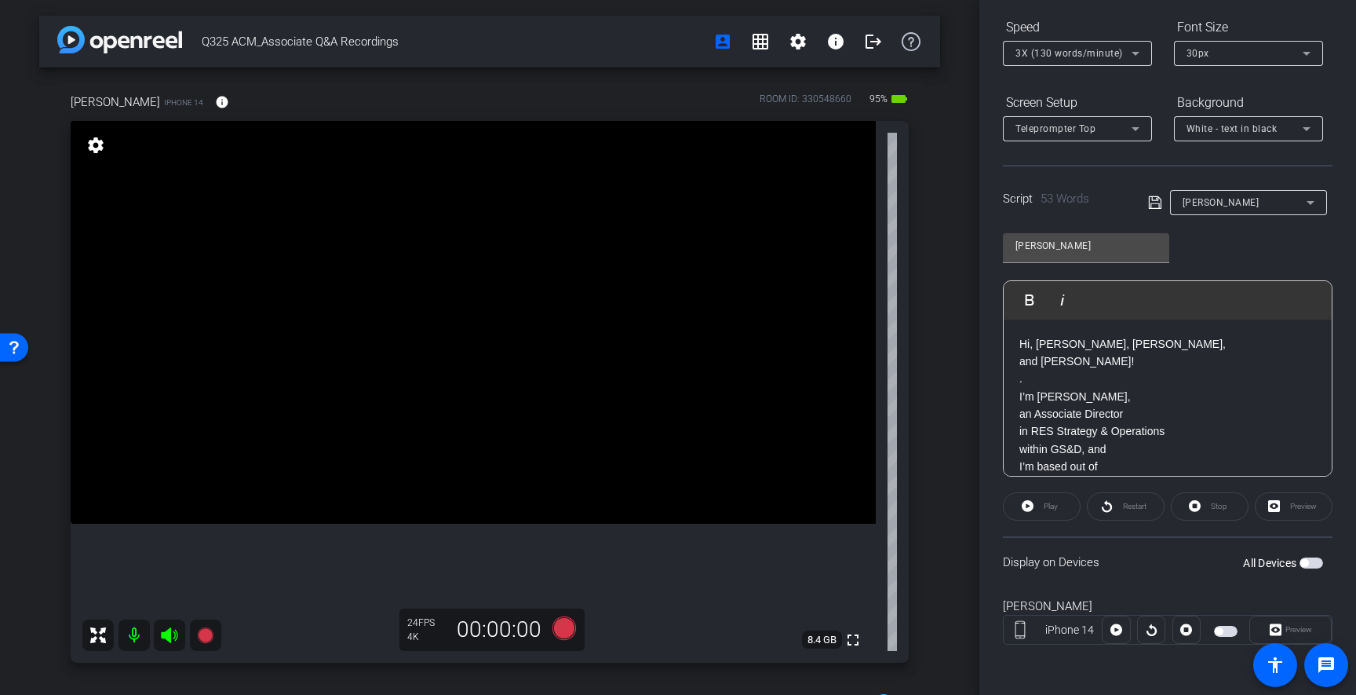
drag, startPoint x: 1314, startPoint y: 501, endPoint x: 1290, endPoint y: 549, distance: 53.7
click at [1314, 501] on div "Preview" at bounding box center [1294, 506] width 78 height 28
click at [1292, 631] on div "Preview" at bounding box center [1290, 629] width 82 height 28
click at [1220, 631] on span "button" at bounding box center [1219, 631] width 8 height 8
click at [1312, 566] on span "button" at bounding box center [1315, 563] width 8 height 8
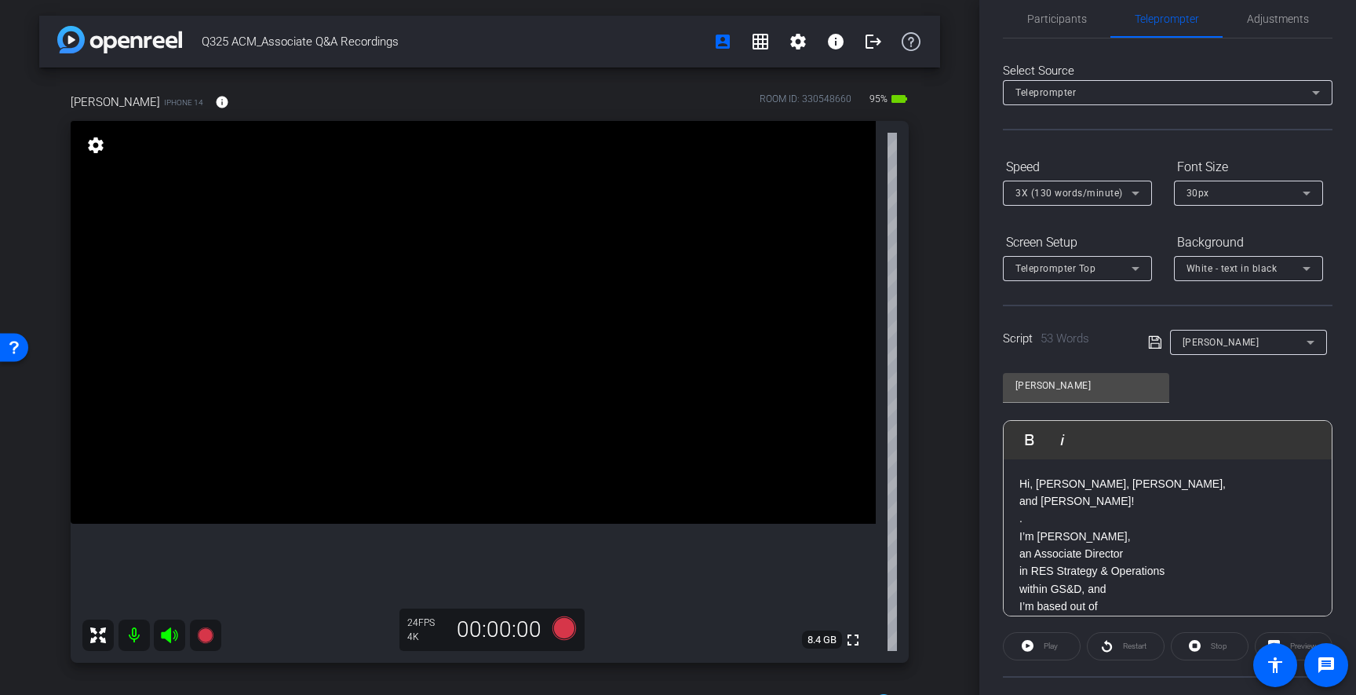
scroll to position [0, 0]
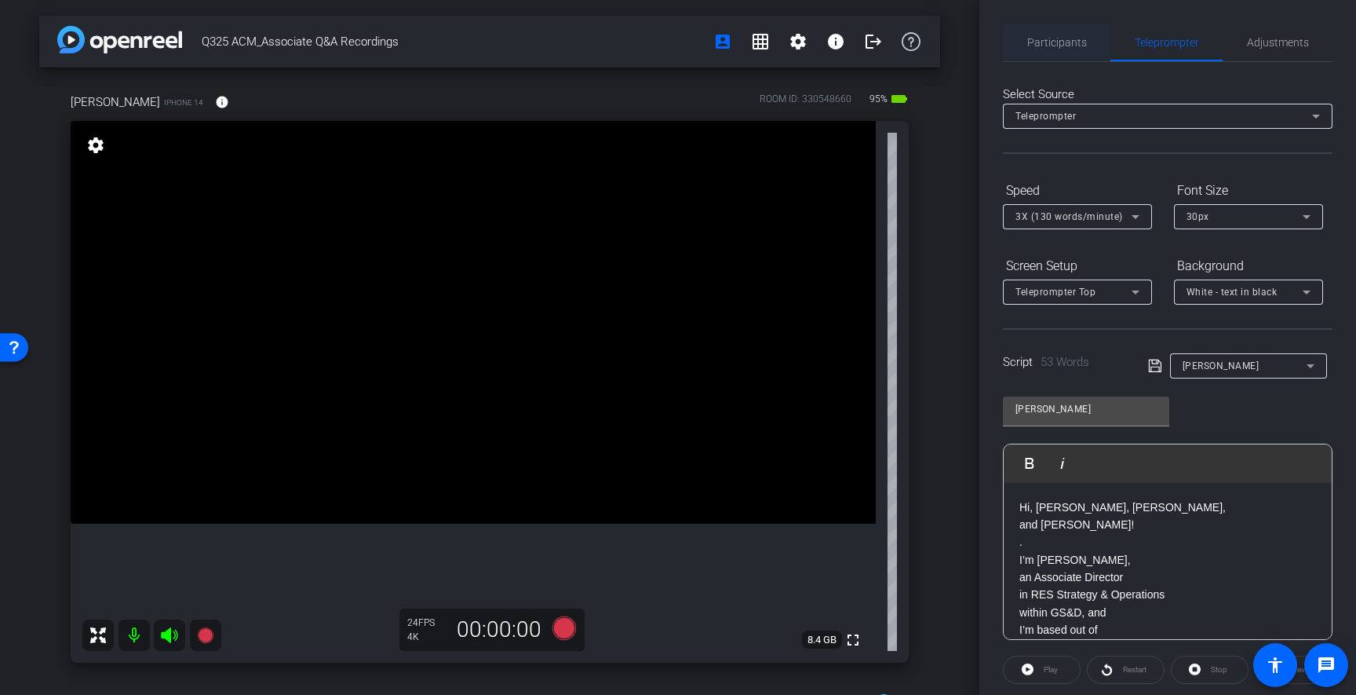
click at [1056, 44] on span "Participants" at bounding box center [1057, 42] width 60 height 11
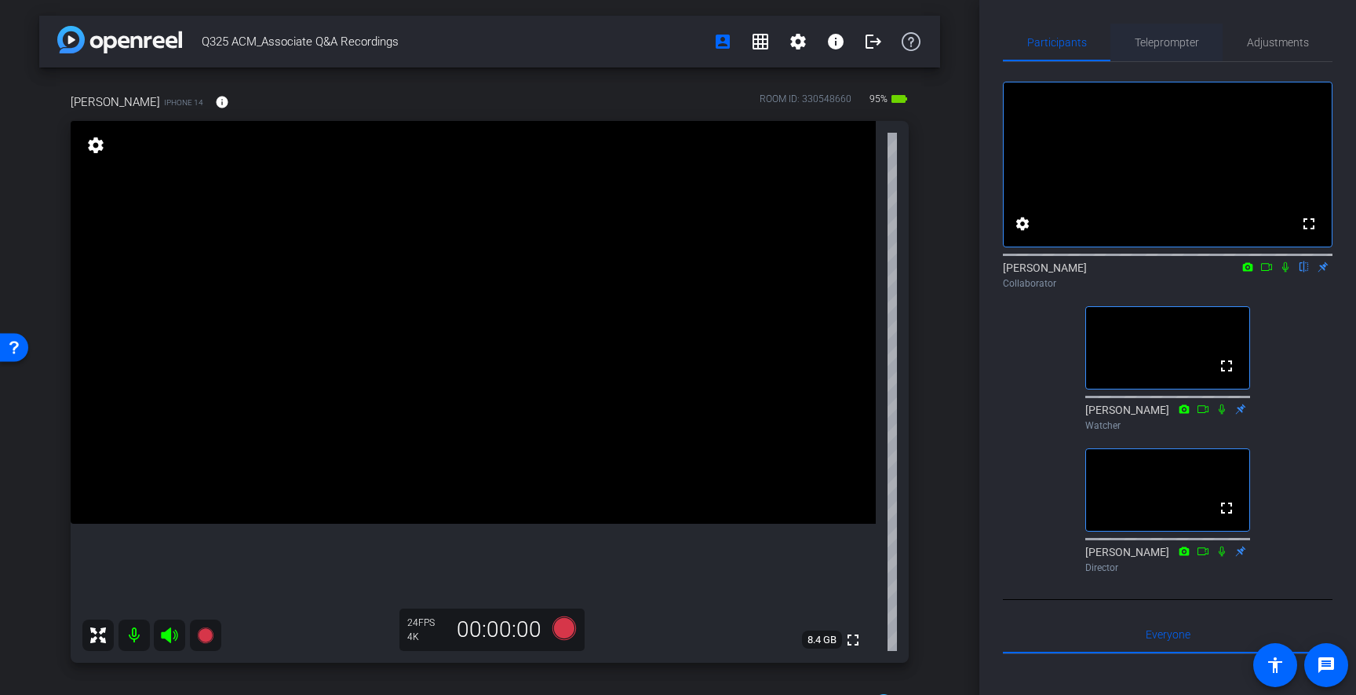
click at [1154, 39] on span "Teleprompter" at bounding box center [1167, 42] width 64 height 11
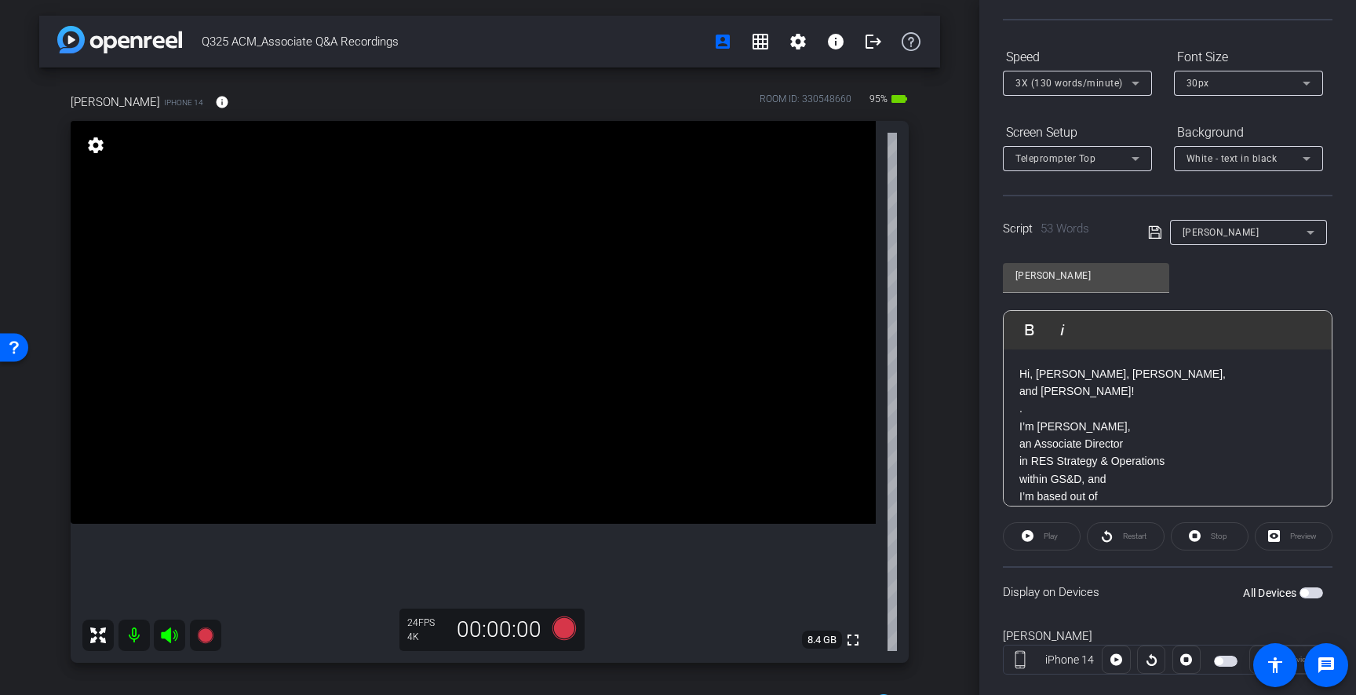
scroll to position [163, 0]
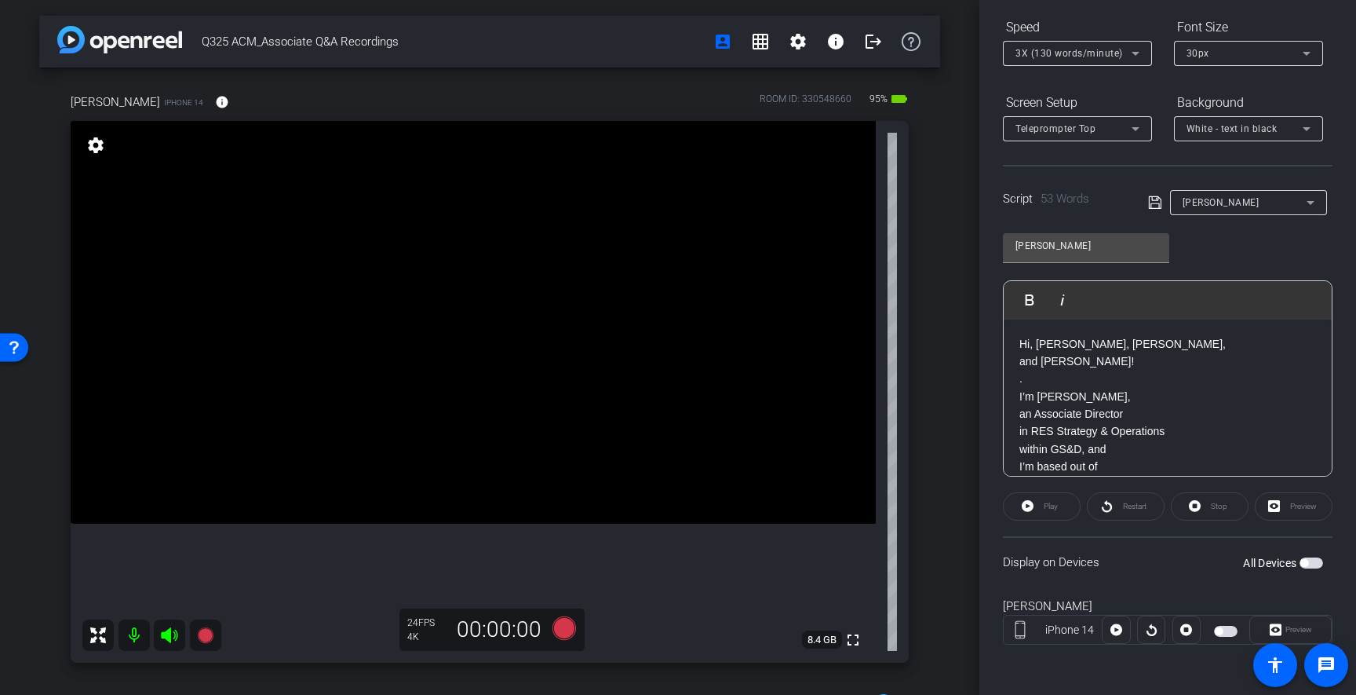
click at [1312, 562] on span "button" at bounding box center [1312, 562] width 24 height 11
click at [1320, 629] on span at bounding box center [1290, 630] width 81 height 38
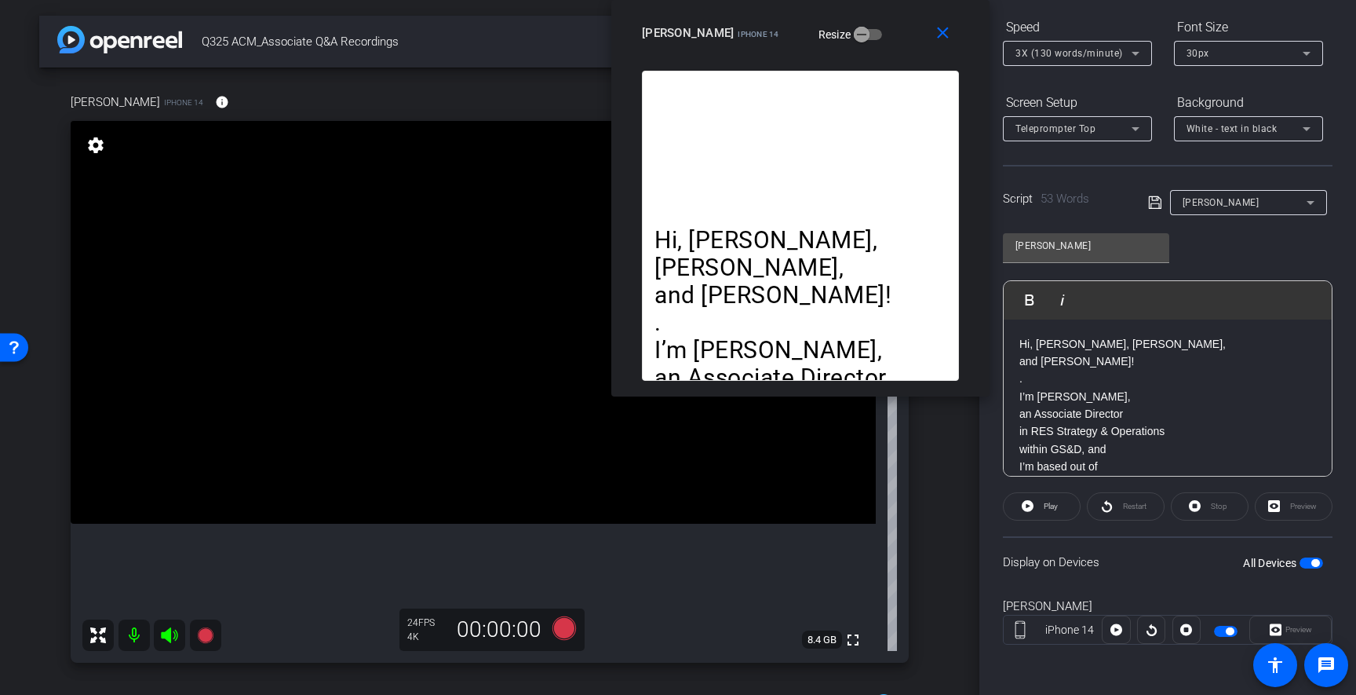
drag, startPoint x: 794, startPoint y: 106, endPoint x: 867, endPoint y: 23, distance: 110.7
click at [867, 23] on div "close alex iPhone 14 Resize" at bounding box center [800, 35] width 378 height 71
click at [1312, 567] on span "button" at bounding box center [1312, 562] width 24 height 11
click at [945, 32] on mat-icon "close" at bounding box center [943, 34] width 20 height 20
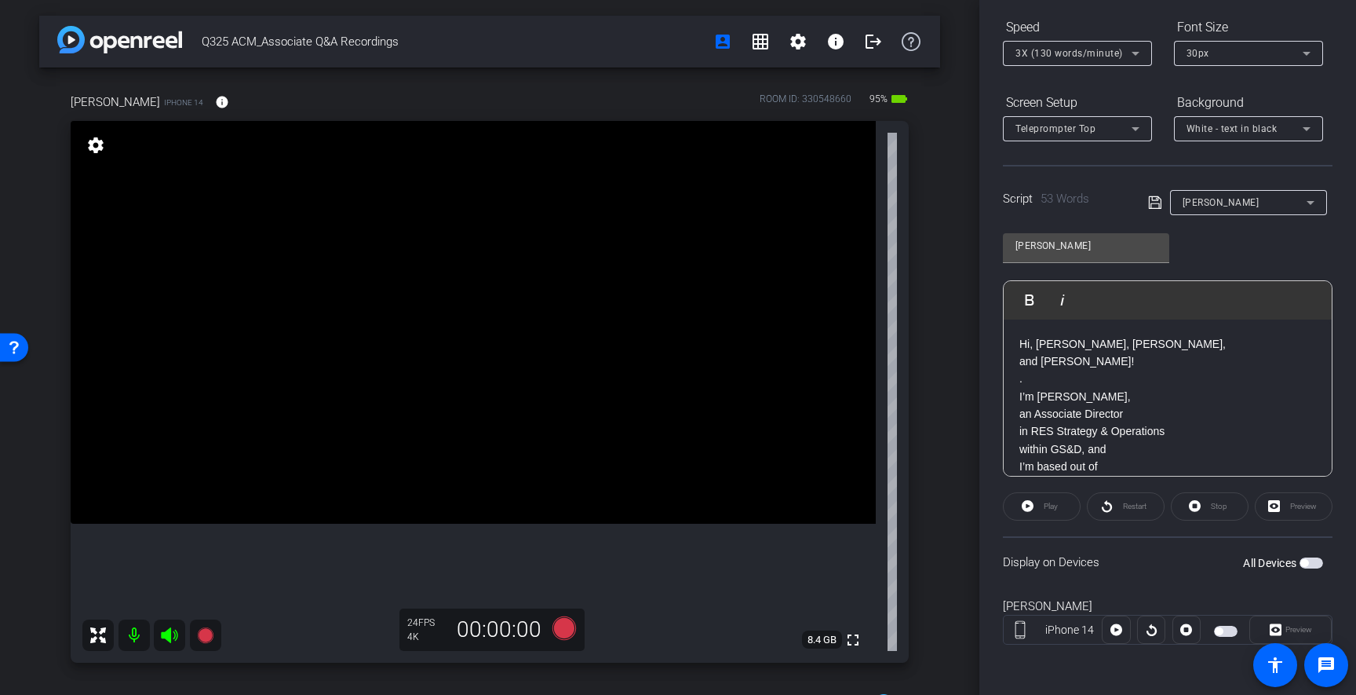
click at [1314, 563] on span "button" at bounding box center [1312, 562] width 24 height 11
click at [1303, 622] on span "Preview" at bounding box center [1297, 629] width 31 height 22
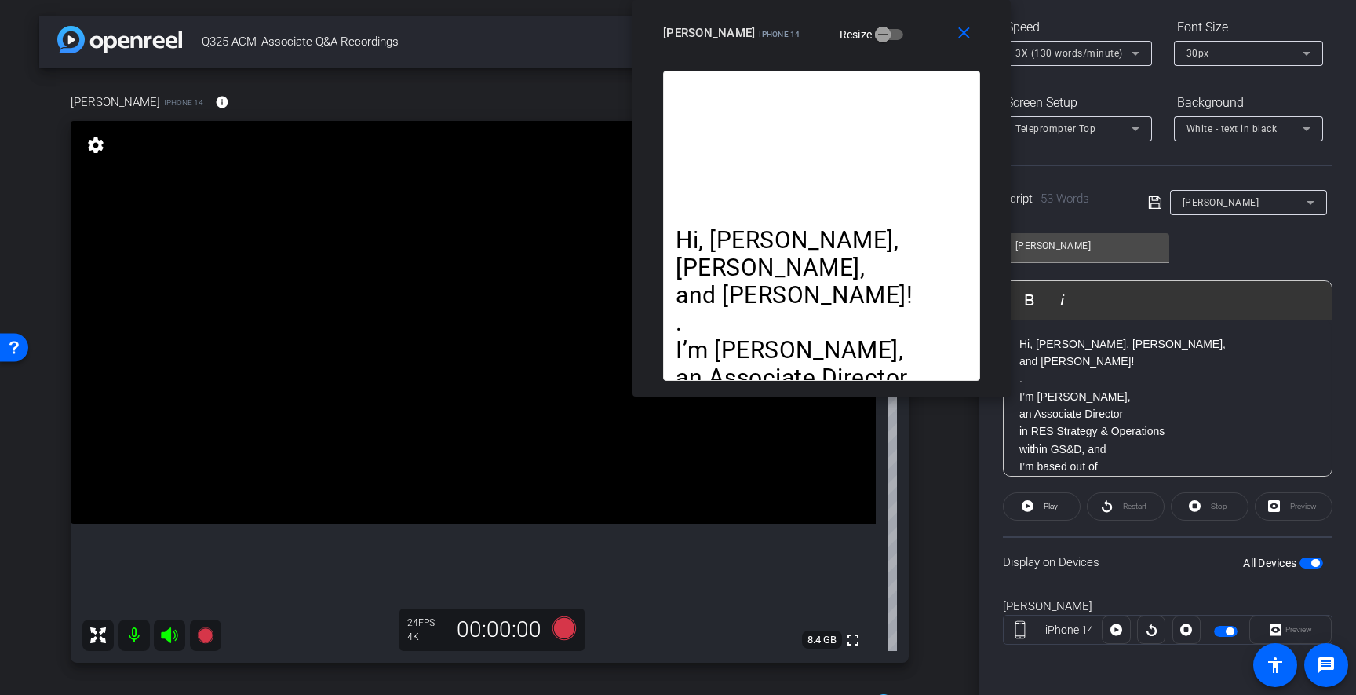
drag, startPoint x: 744, startPoint y: 186, endPoint x: 888, endPoint y: 15, distance: 223.4
click at [888, 15] on div "close alex iPhone 14 Resize" at bounding box center [822, 35] width 378 height 71
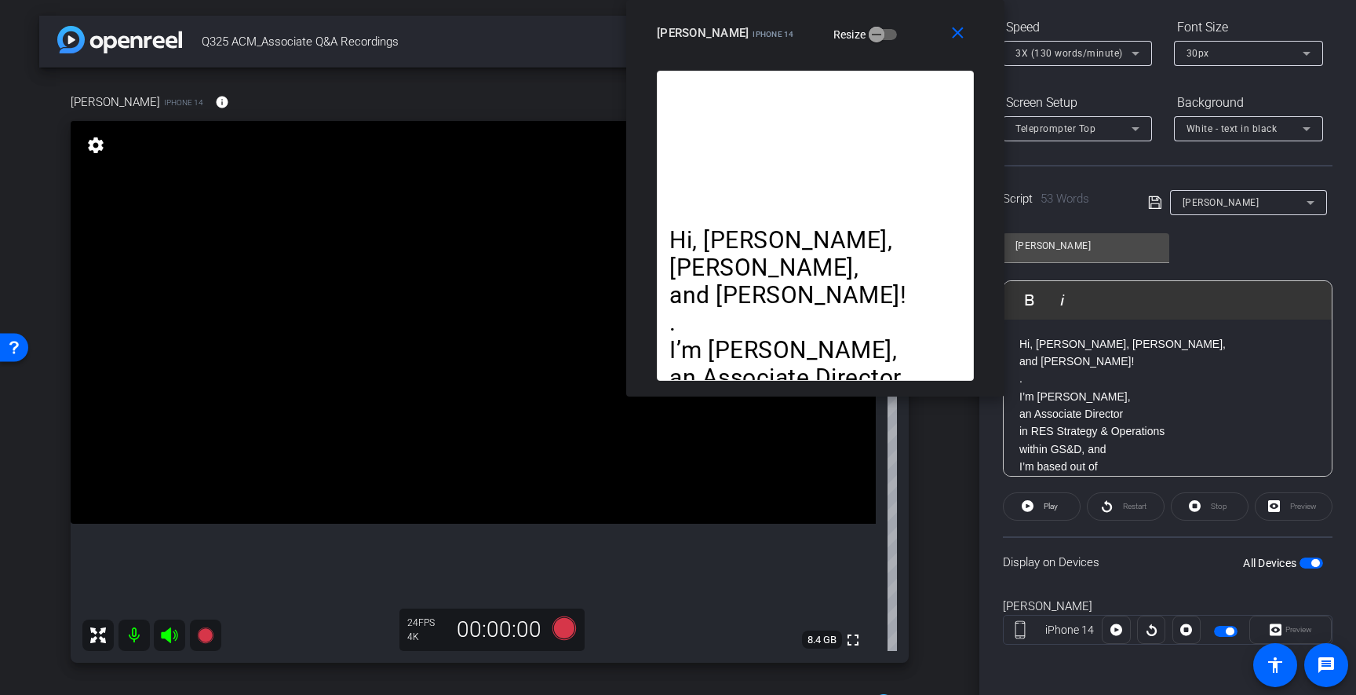
click at [893, 26] on div "alex iPhone 14 Resize" at bounding box center [821, 33] width 329 height 28
click at [1027, 507] on icon at bounding box center [1028, 506] width 12 height 12
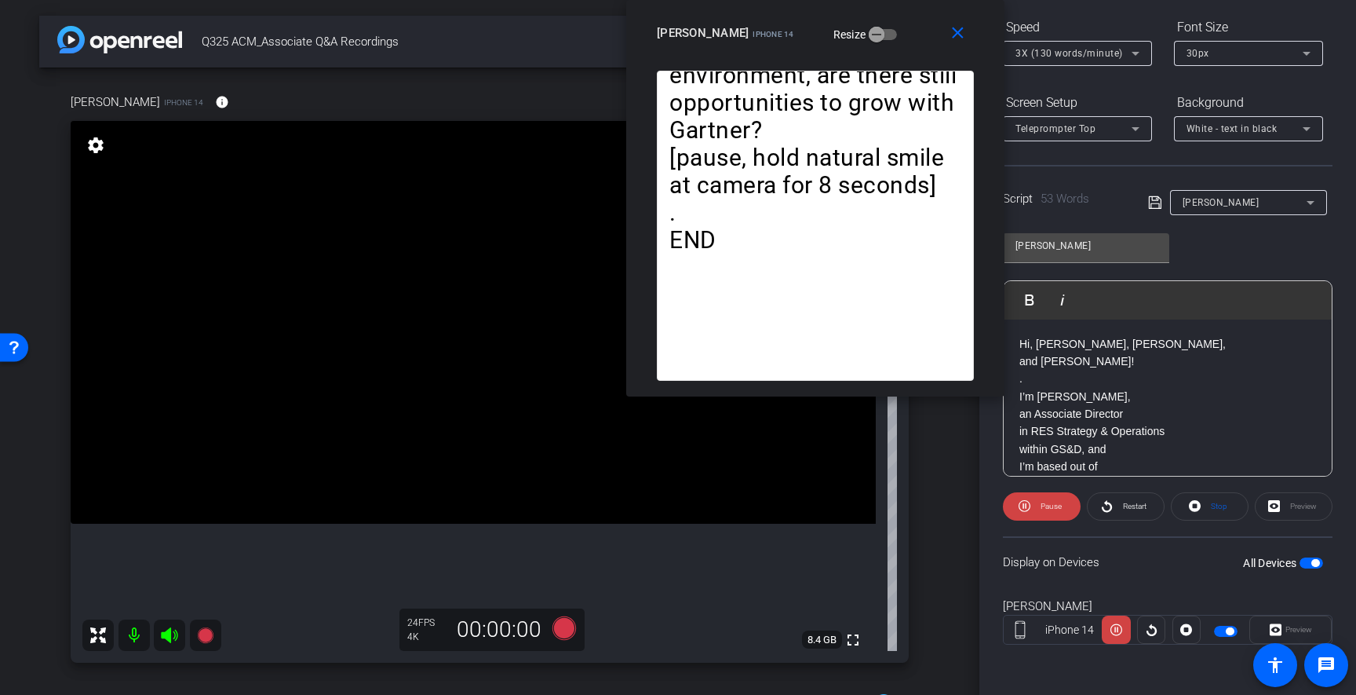
click at [1069, 52] on span "3X (130 words/minute)" at bounding box center [1069, 53] width 108 height 11
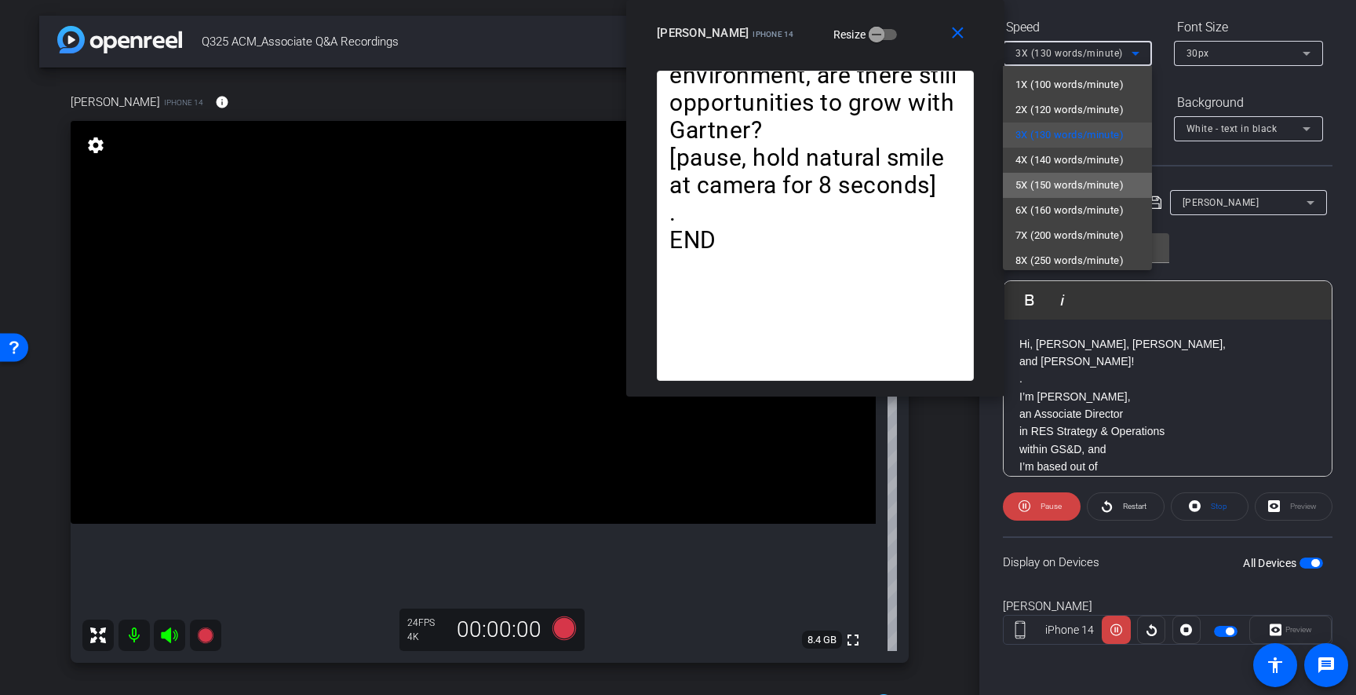
click at [1058, 182] on span "5X (150 words/minute)" at bounding box center [1069, 185] width 108 height 19
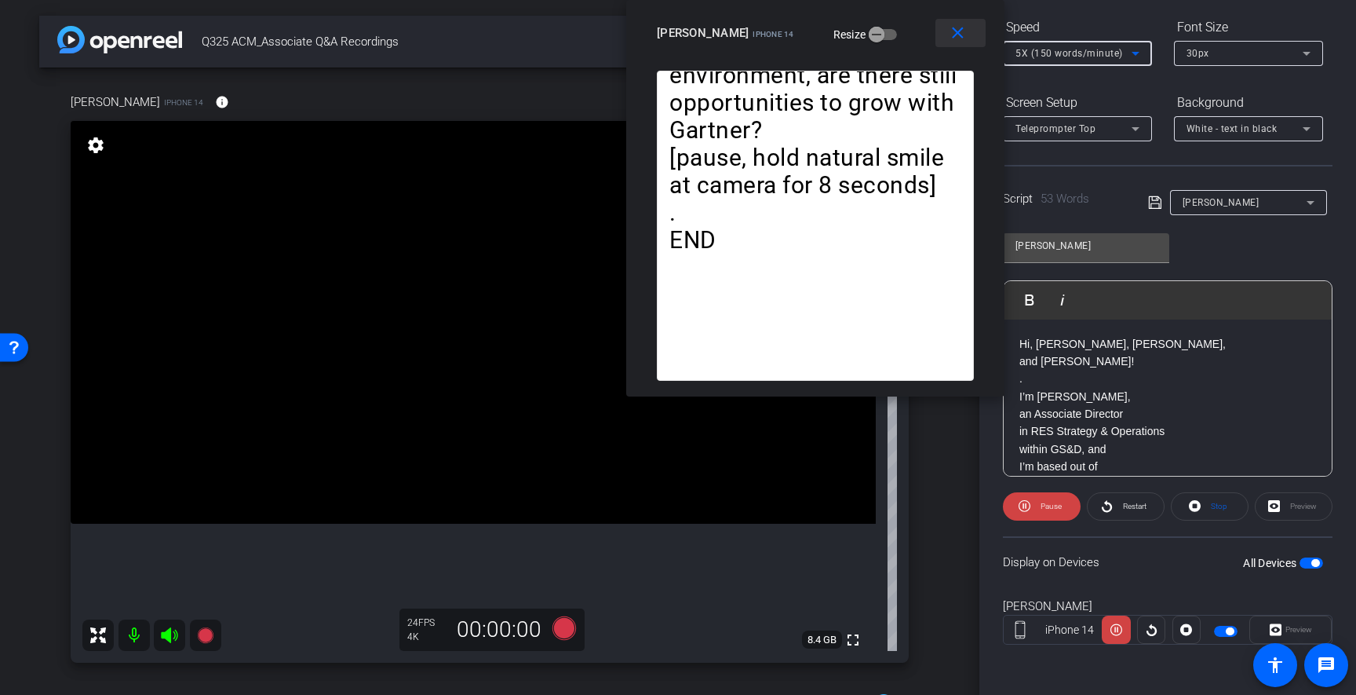
click at [968, 41] on span at bounding box center [960, 33] width 50 height 38
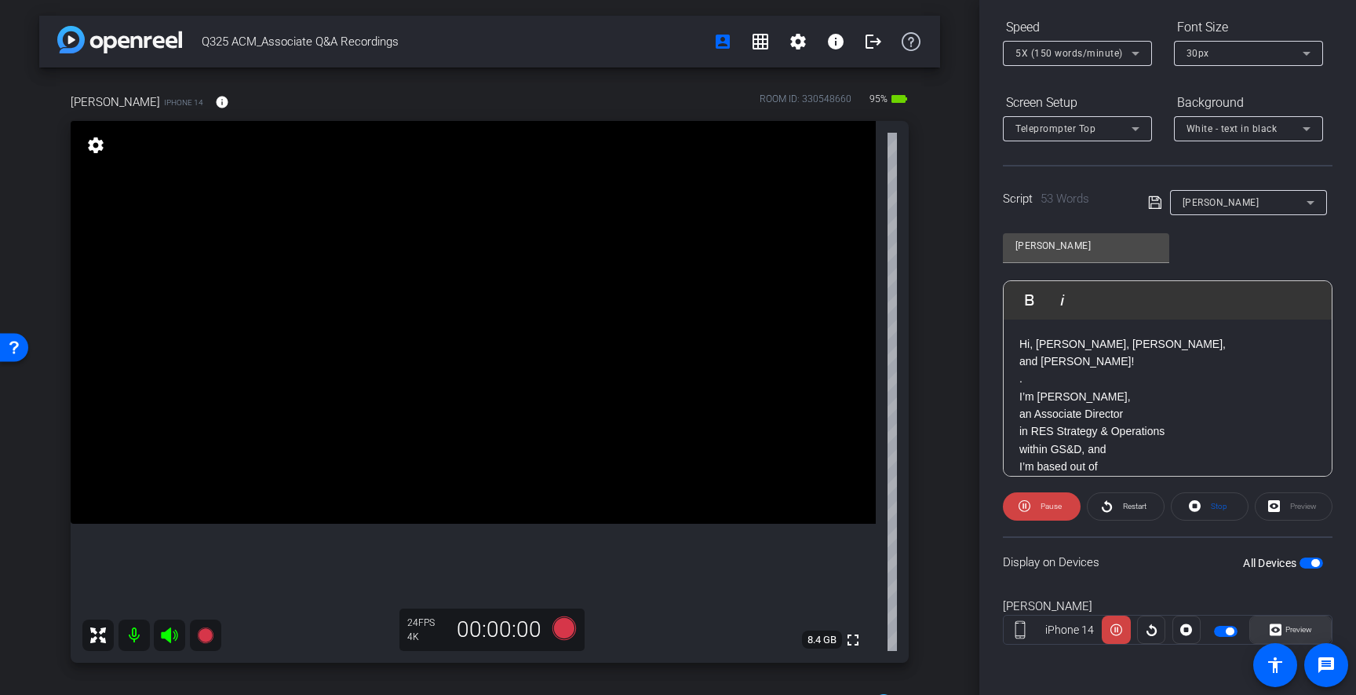
click at [1292, 629] on span "Preview" at bounding box center [1298, 629] width 27 height 9
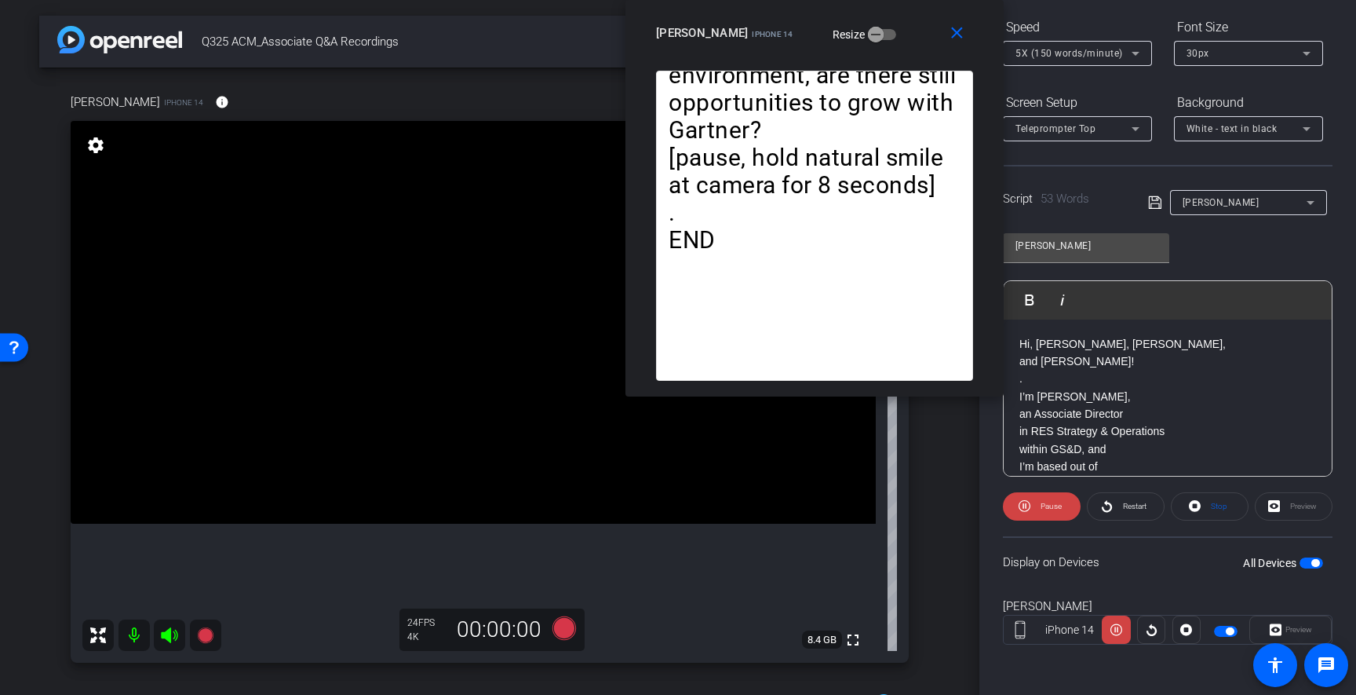
drag, startPoint x: 741, startPoint y: 191, endPoint x: 875, endPoint y: 35, distance: 205.9
click at [875, 35] on div "alex iPhone 14 Resize" at bounding box center [820, 33] width 329 height 28
click at [1195, 505] on icon at bounding box center [1195, 506] width 12 height 20
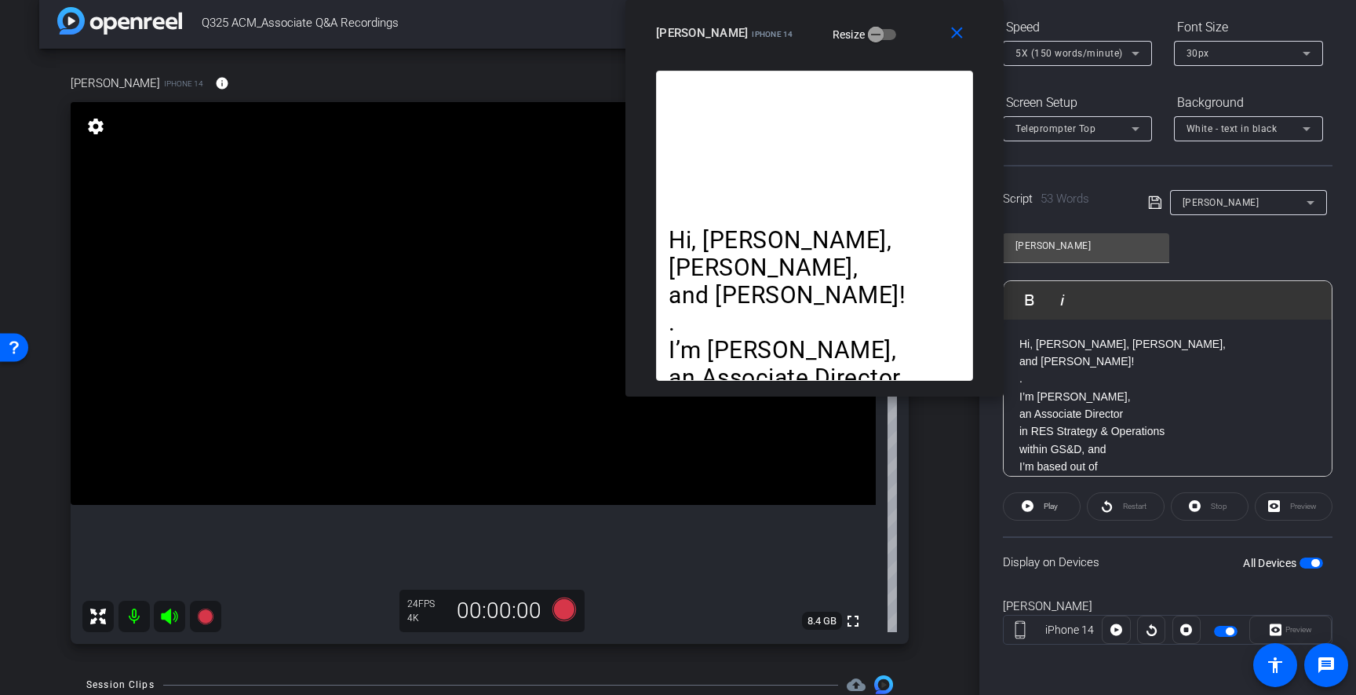
scroll to position [0, 0]
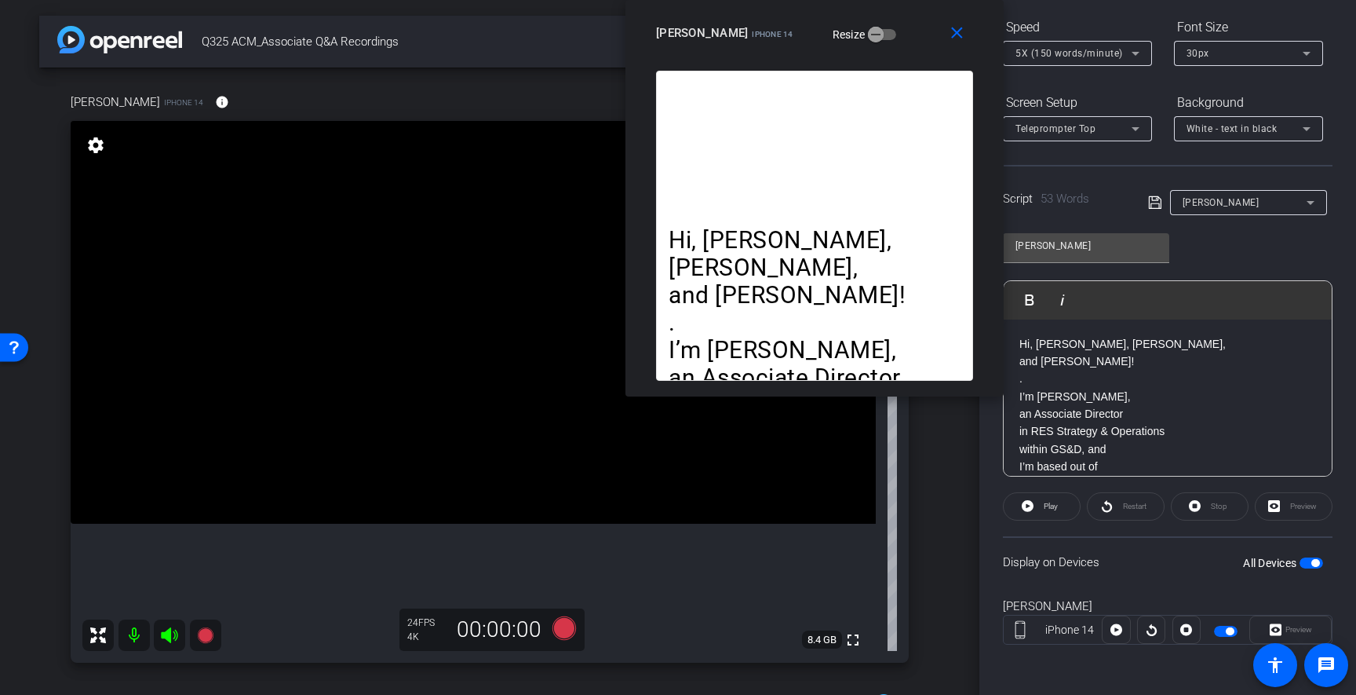
click at [1318, 563] on span "button" at bounding box center [1315, 563] width 8 height 8
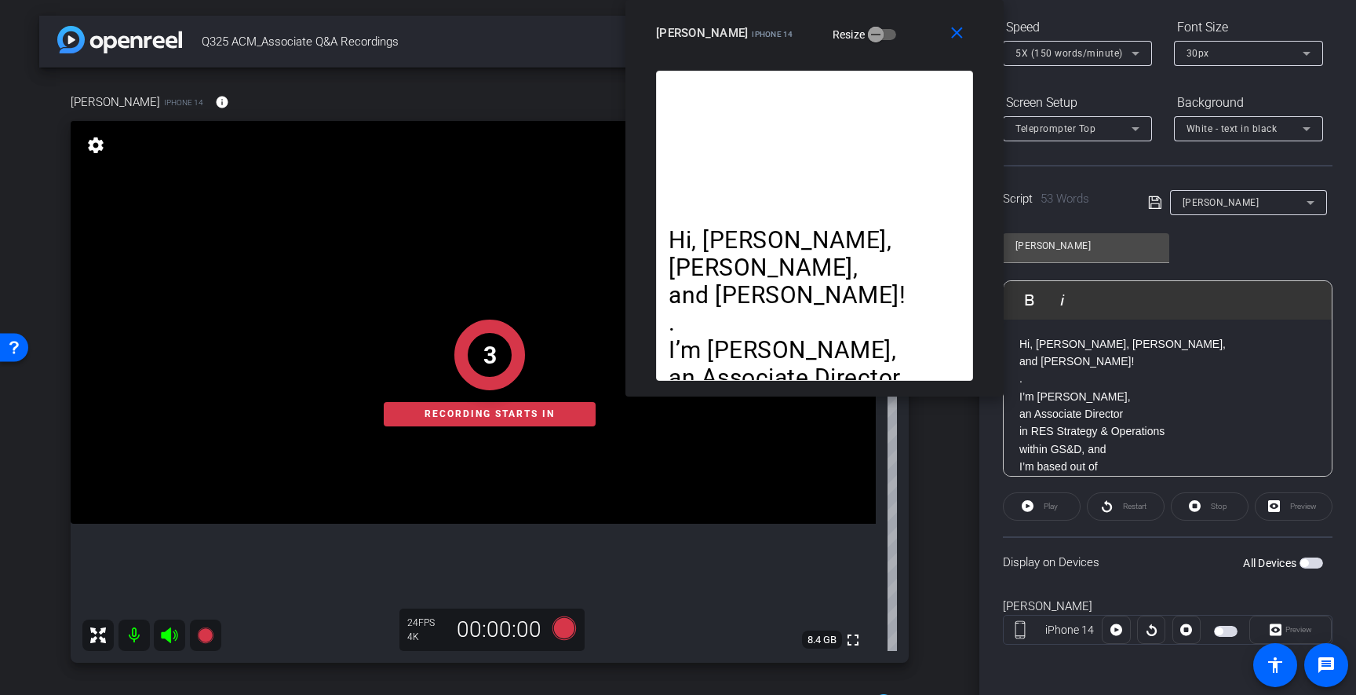
click at [1318, 563] on span "button" at bounding box center [1312, 562] width 24 height 11
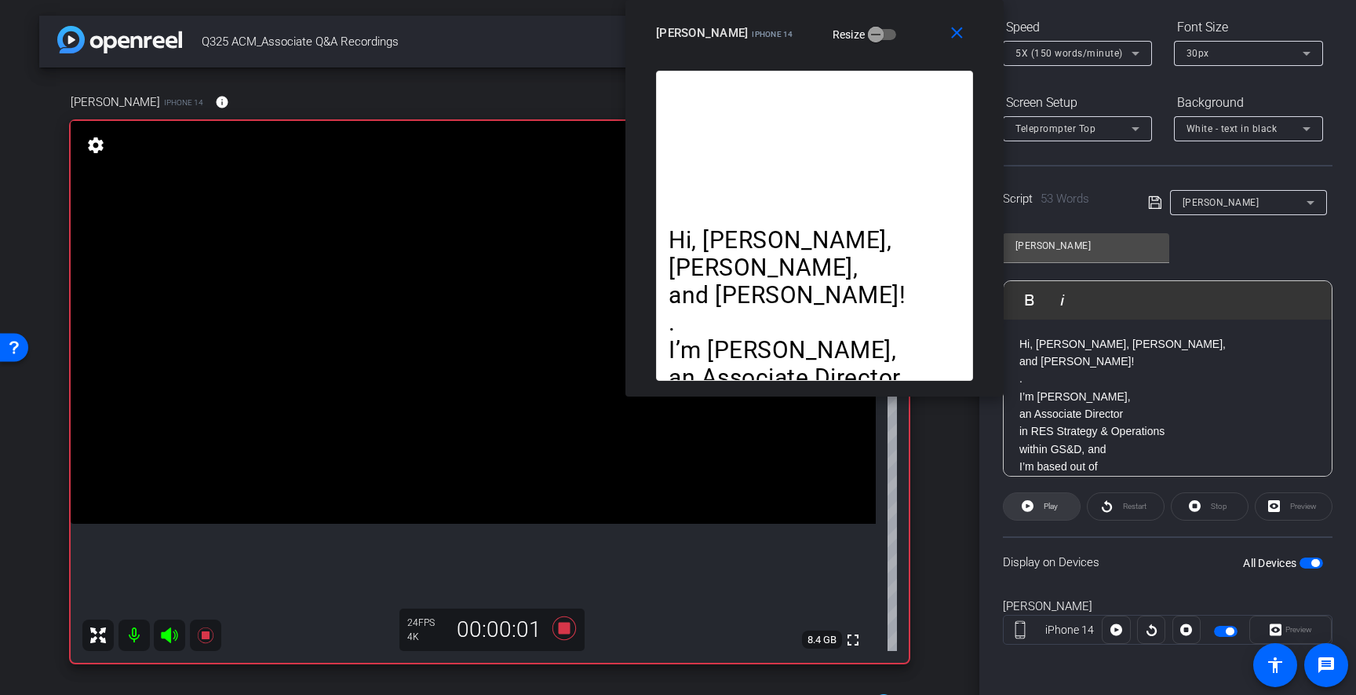
click at [1030, 508] on icon at bounding box center [1028, 506] width 12 height 12
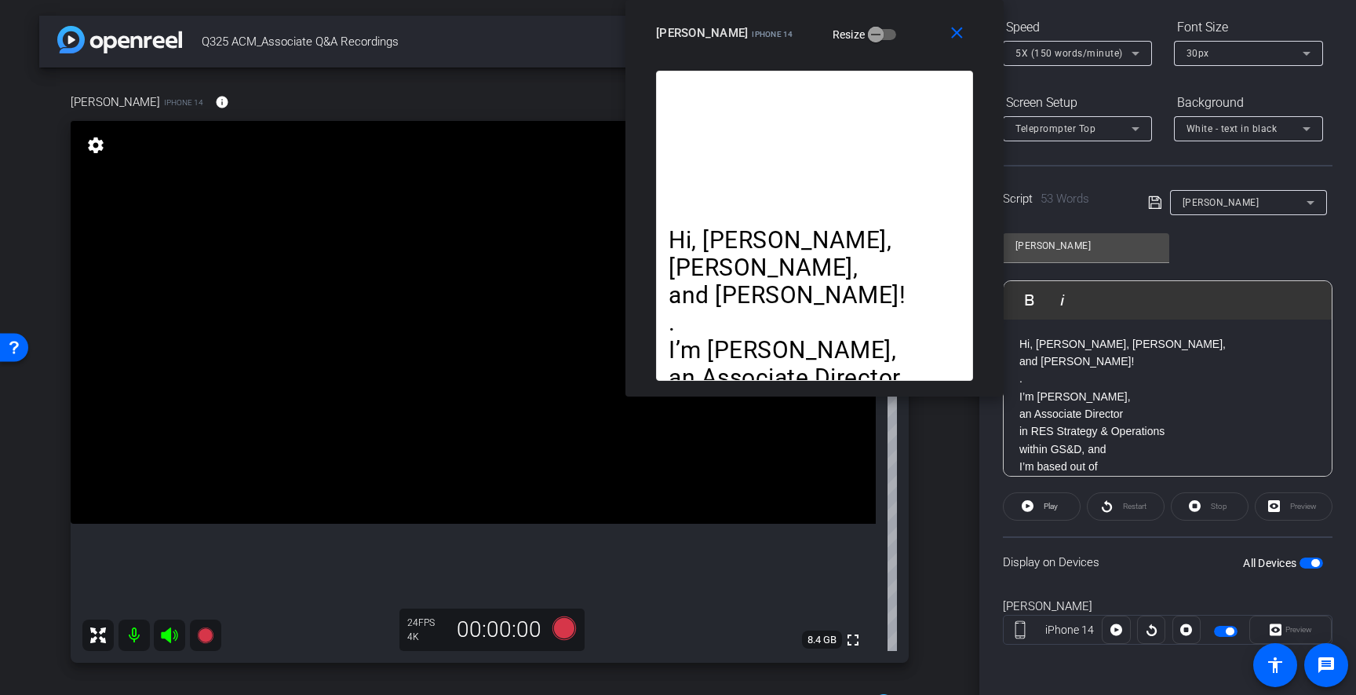
click at [1321, 560] on span "button" at bounding box center [1312, 562] width 24 height 11
click at [1310, 563] on span "button" at bounding box center [1312, 562] width 24 height 11
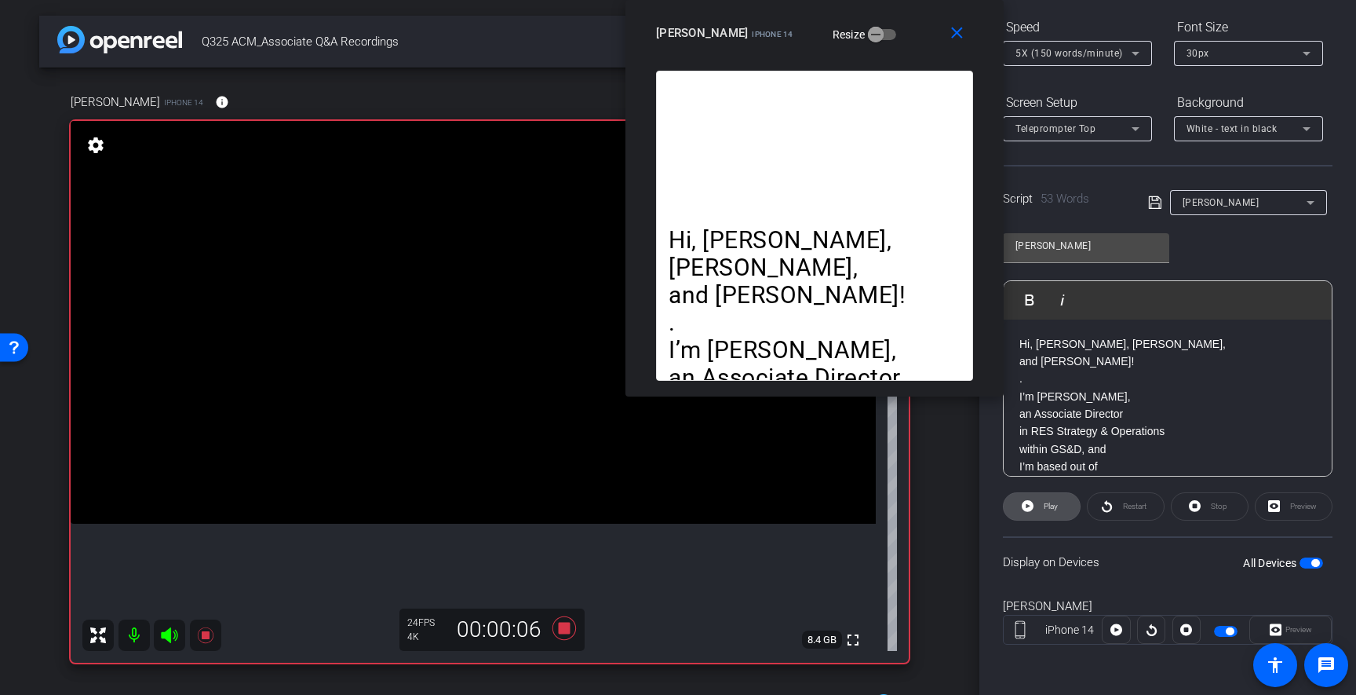
click at [1031, 504] on icon at bounding box center [1028, 506] width 12 height 12
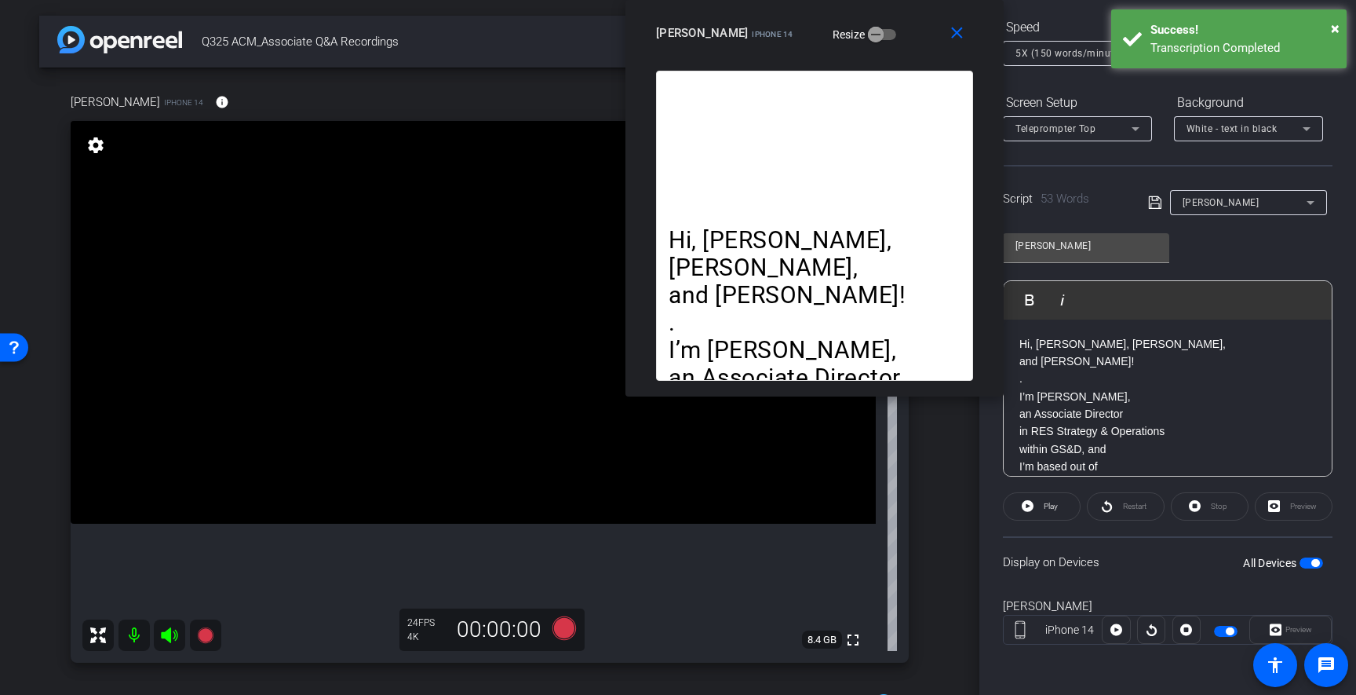
click at [1308, 560] on span "button" at bounding box center [1312, 562] width 24 height 11
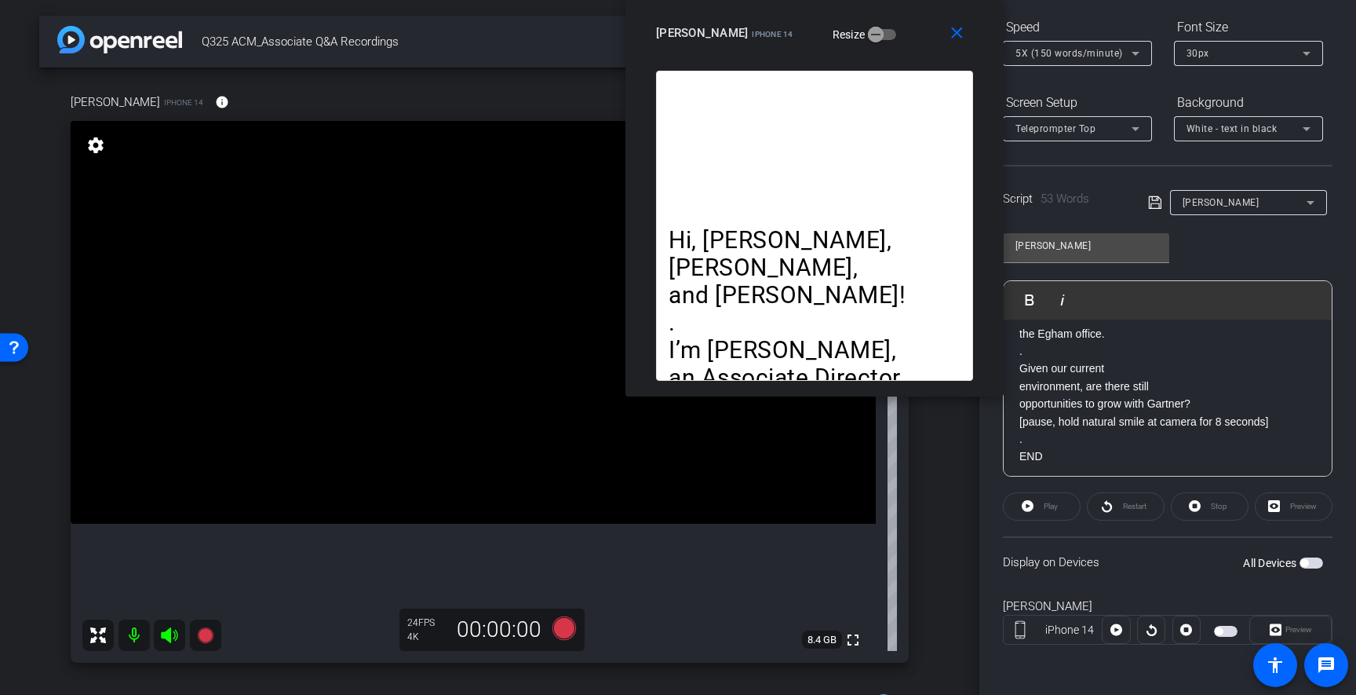
scroll to position [155, 0]
click at [1319, 565] on span "button" at bounding box center [1312, 562] width 24 height 11
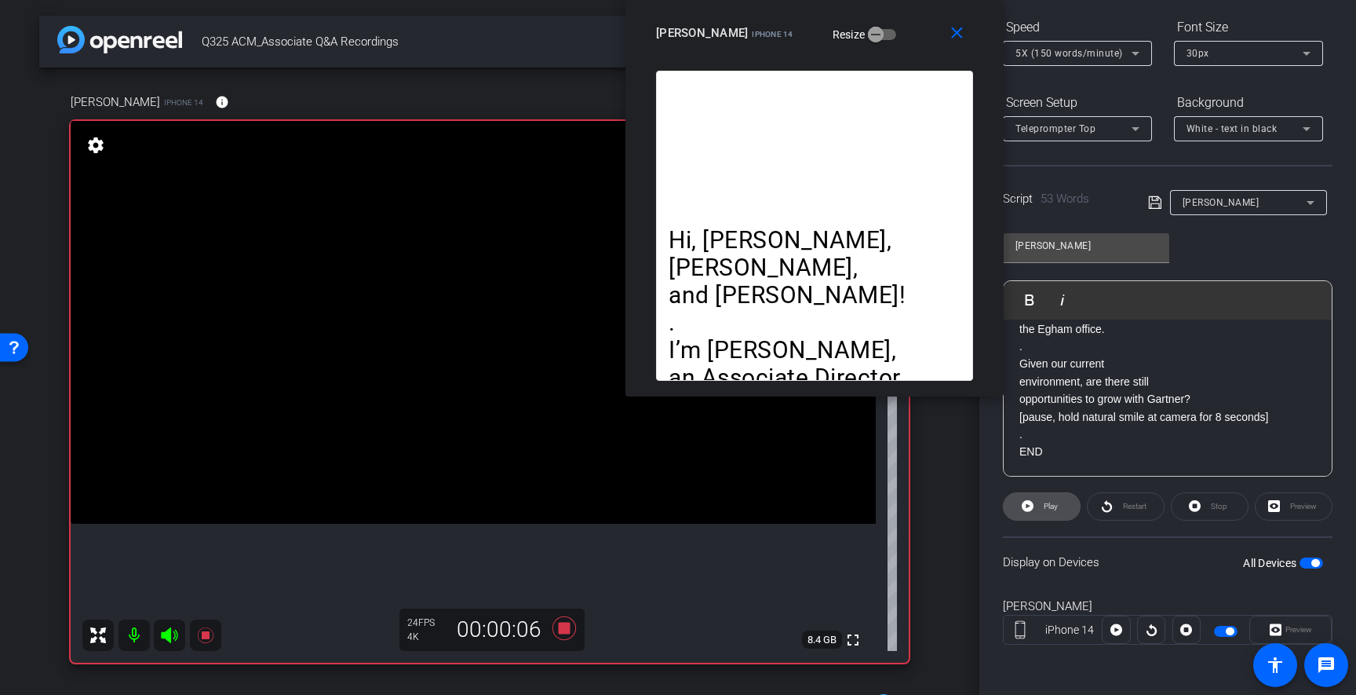
click at [1034, 504] on span at bounding box center [1042, 506] width 76 height 38
click at [1028, 504] on icon at bounding box center [1028, 506] width 12 height 12
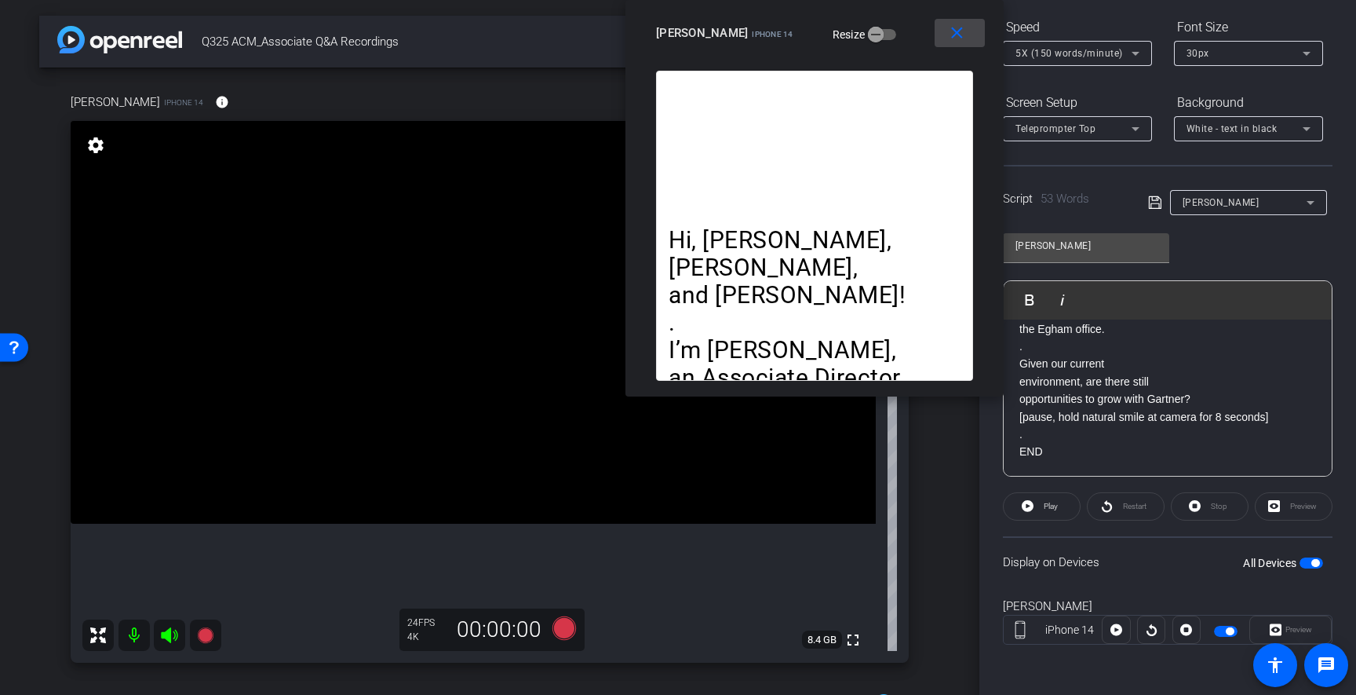
click at [957, 33] on mat-icon "close" at bounding box center [957, 34] width 20 height 20
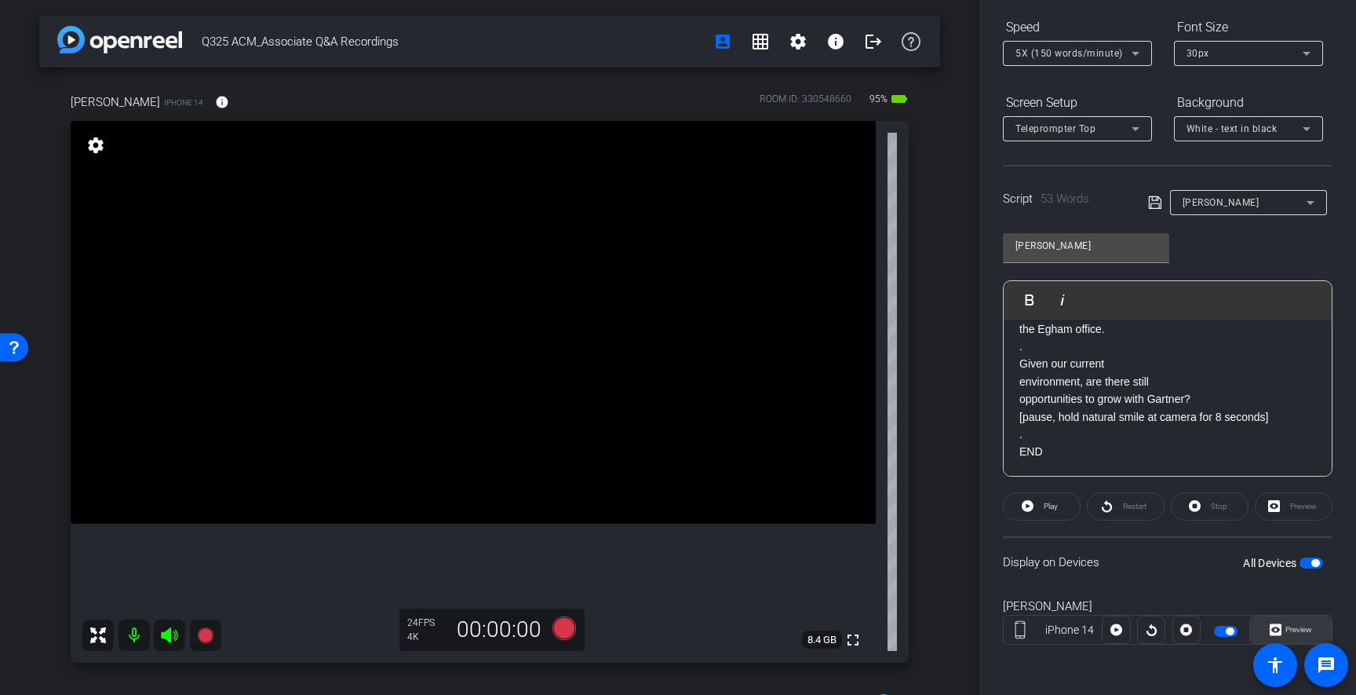
drag, startPoint x: 1314, startPoint y: 562, endPoint x: 1286, endPoint y: 635, distance: 78.3
click at [1315, 562] on span "button" at bounding box center [1315, 563] width 8 height 8
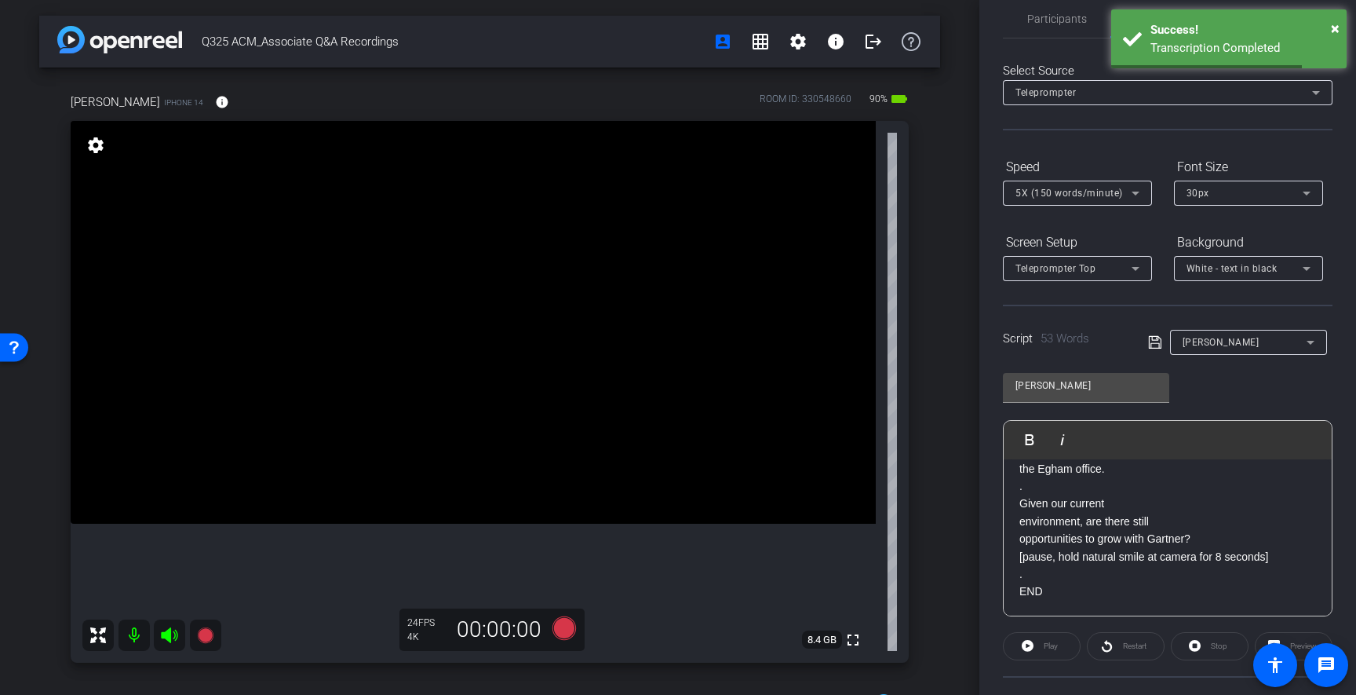
scroll to position [0, 0]
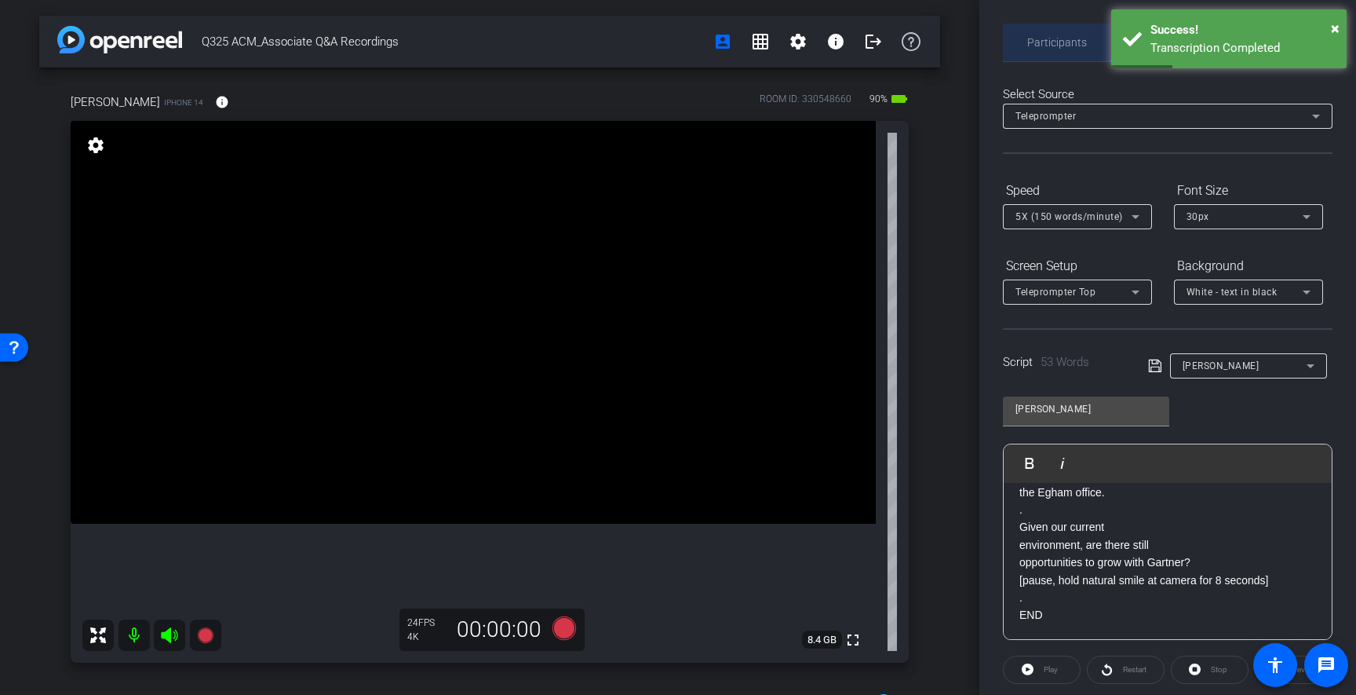
click at [1058, 47] on span "Participants" at bounding box center [1057, 42] width 60 height 11
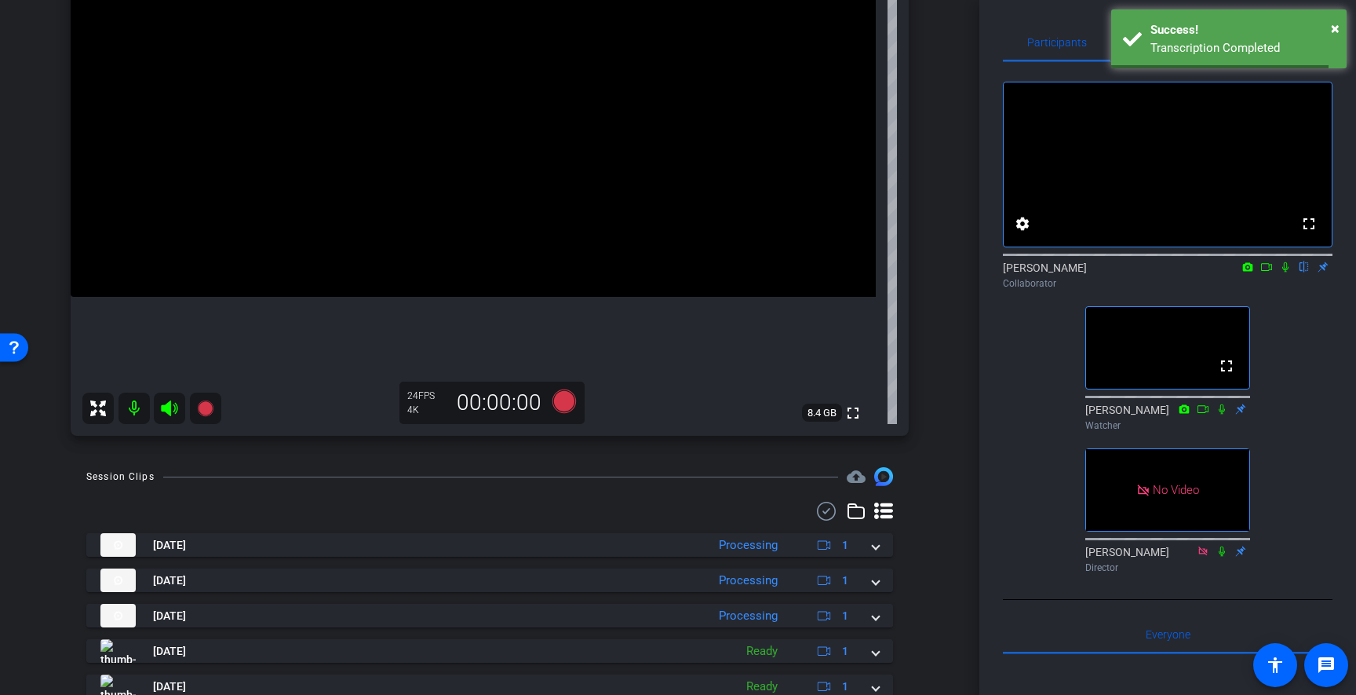
scroll to position [356, 0]
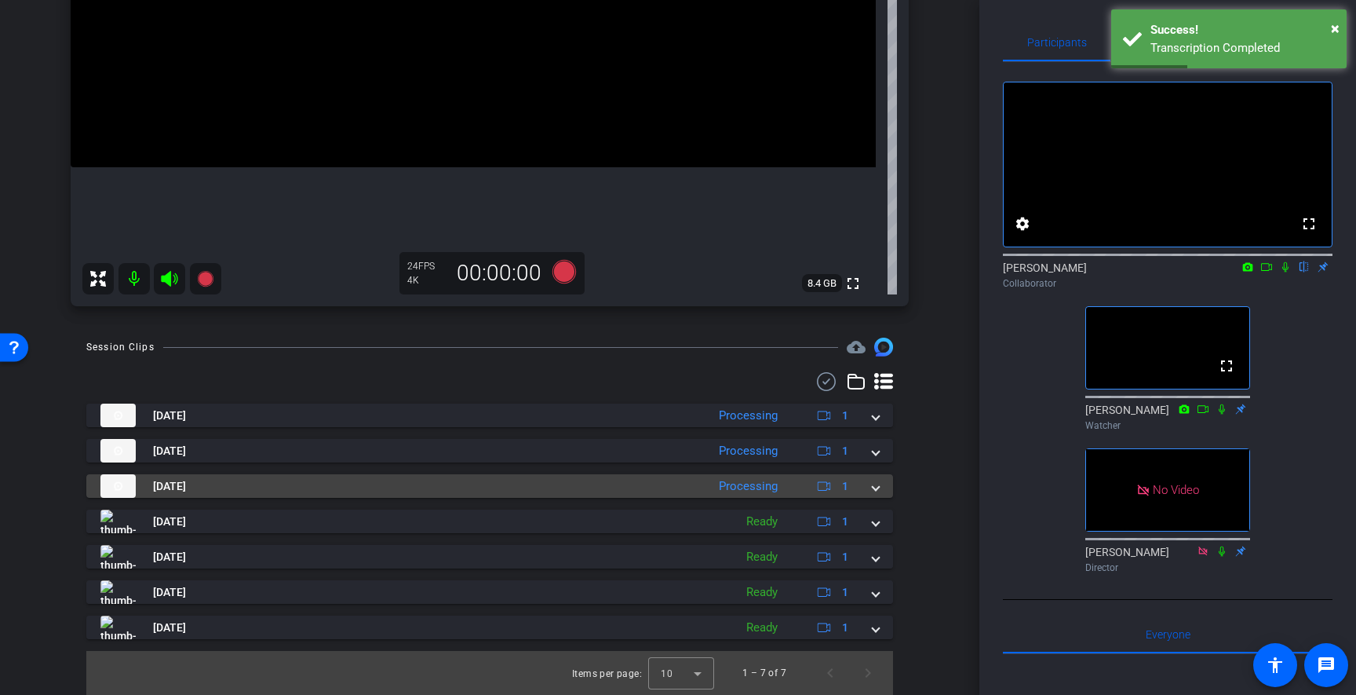
click at [877, 488] on span at bounding box center [876, 486] width 6 height 16
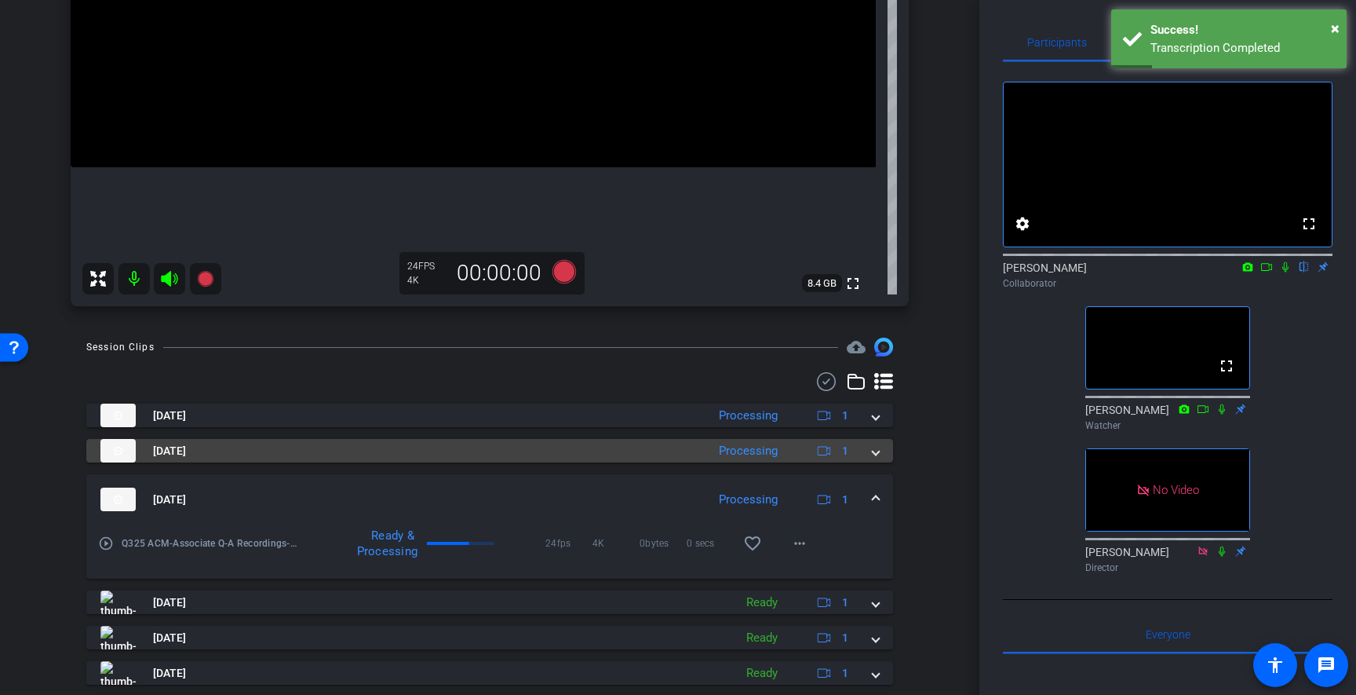
click at [879, 455] on mat-expansion-panel-header "[DATE] Processing 1" at bounding box center [489, 451] width 807 height 24
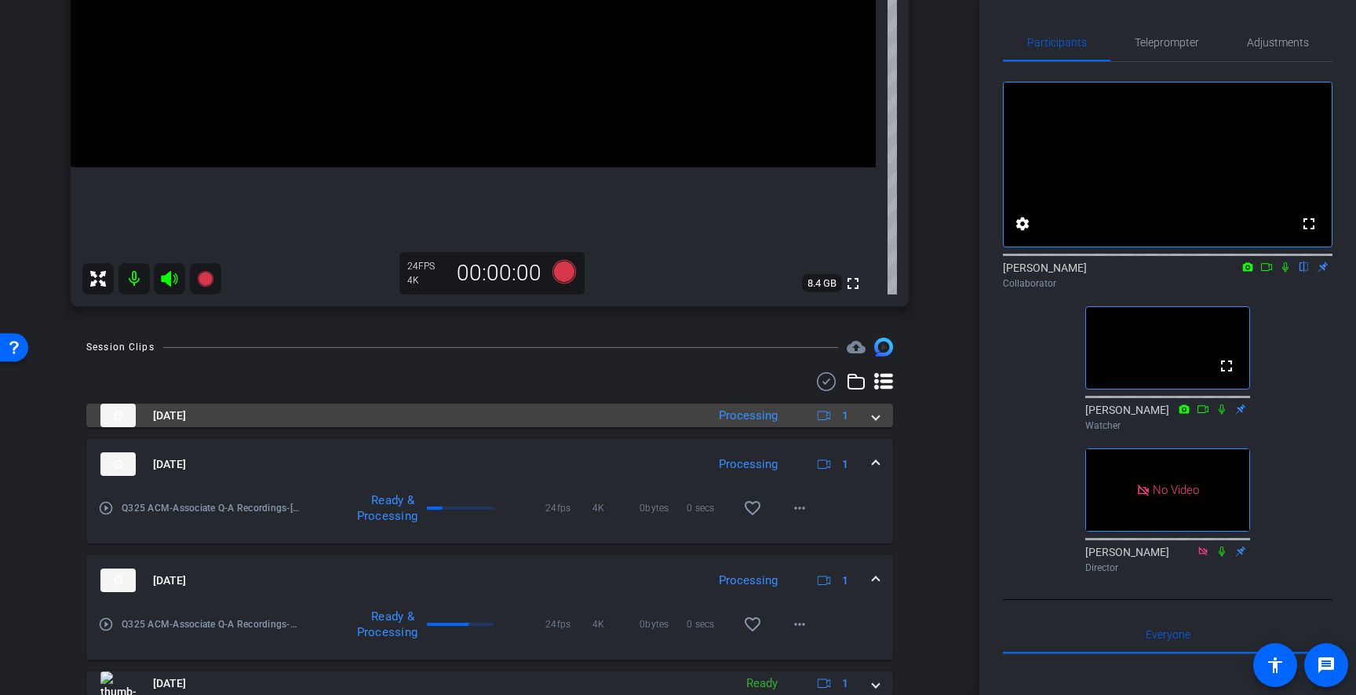
click at [877, 418] on span at bounding box center [876, 415] width 6 height 16
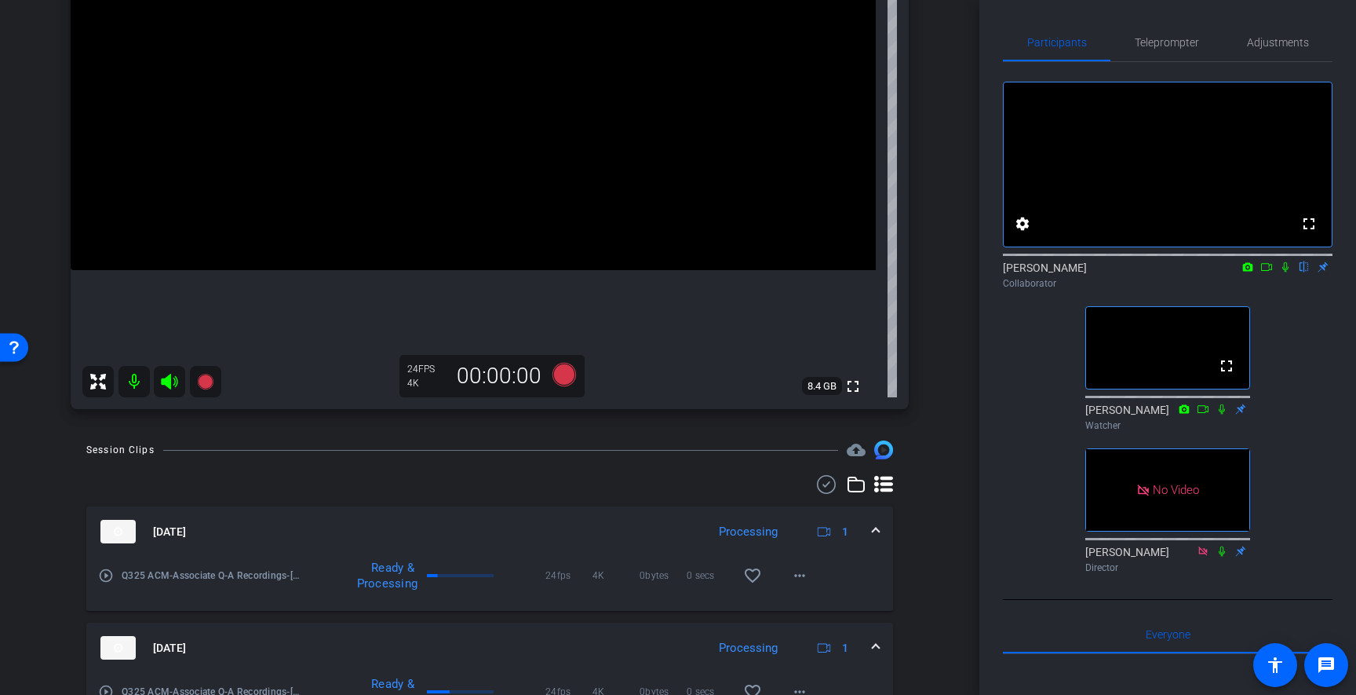
scroll to position [252, 0]
click at [942, 467] on div "Q325 ACM_Associate Q&A Recordings account_box grid_on settings info logout alex…" at bounding box center [489, 347] width 979 height 695
click at [808, 581] on mat-icon "more_horiz" at bounding box center [799, 576] width 19 height 19
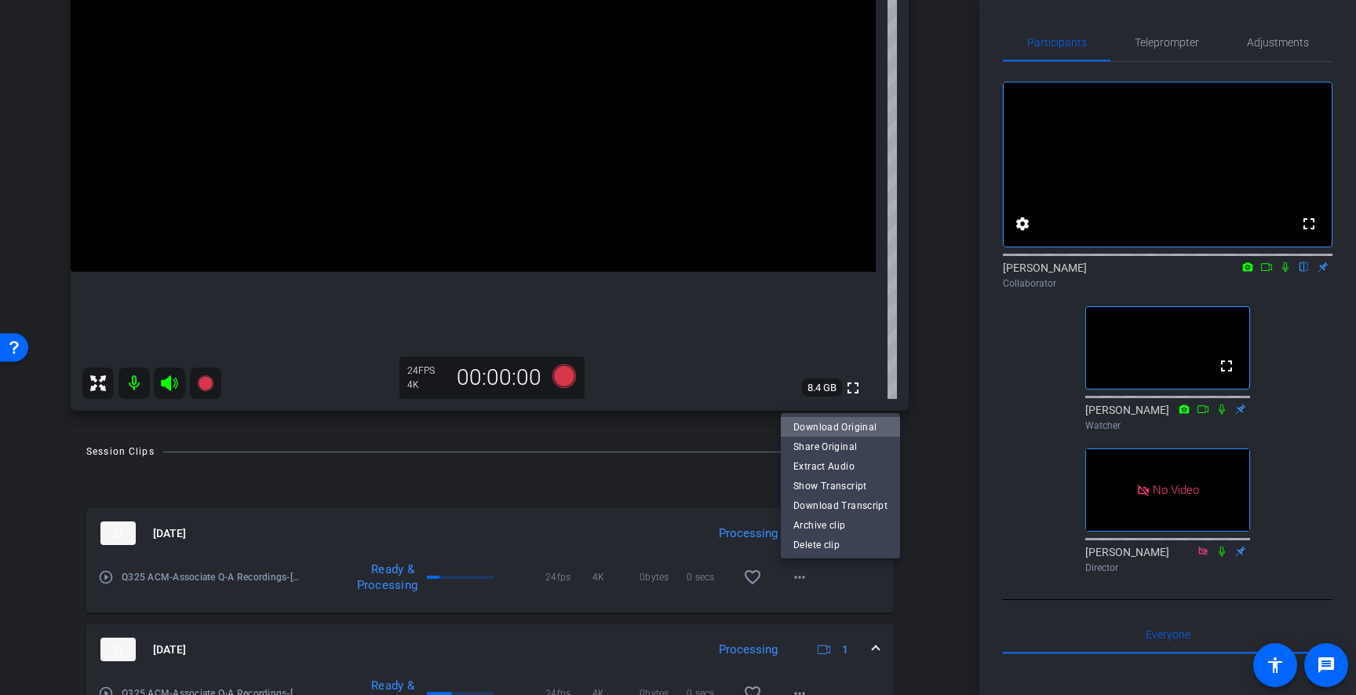
click at [855, 428] on span "Download Original" at bounding box center [840, 426] width 94 height 19
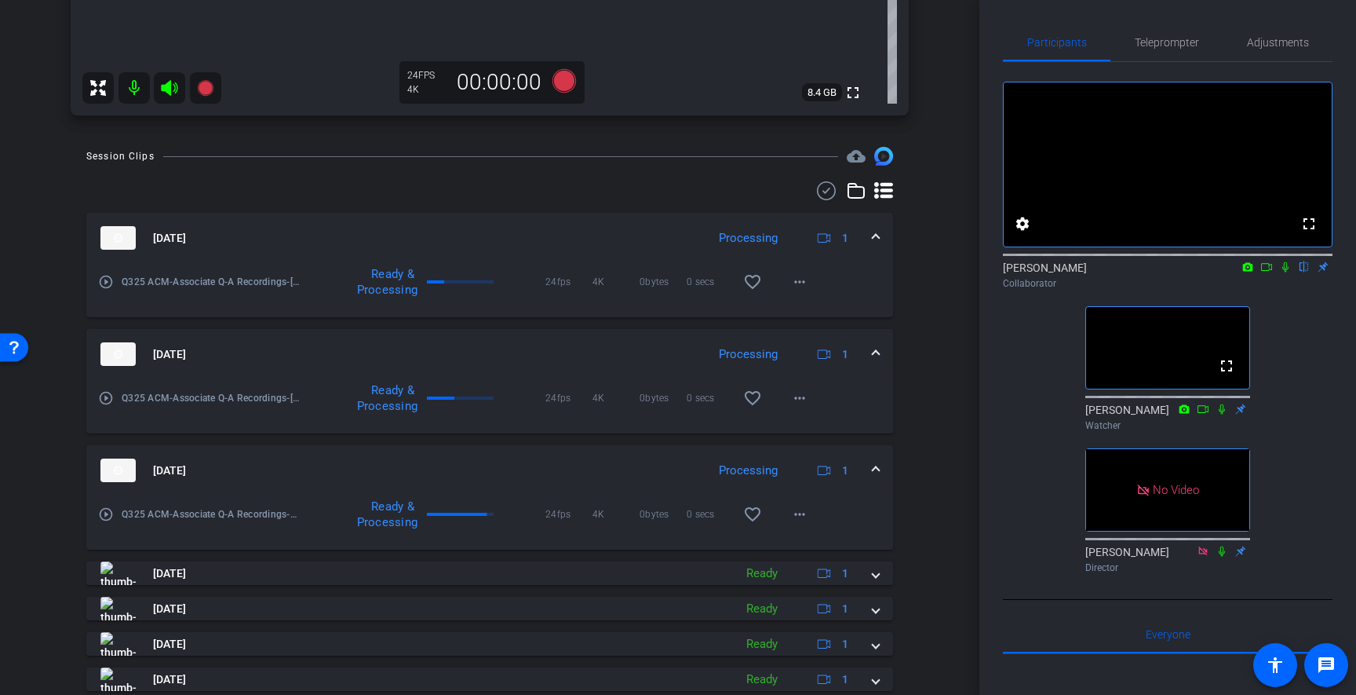
scroll to position [599, 0]
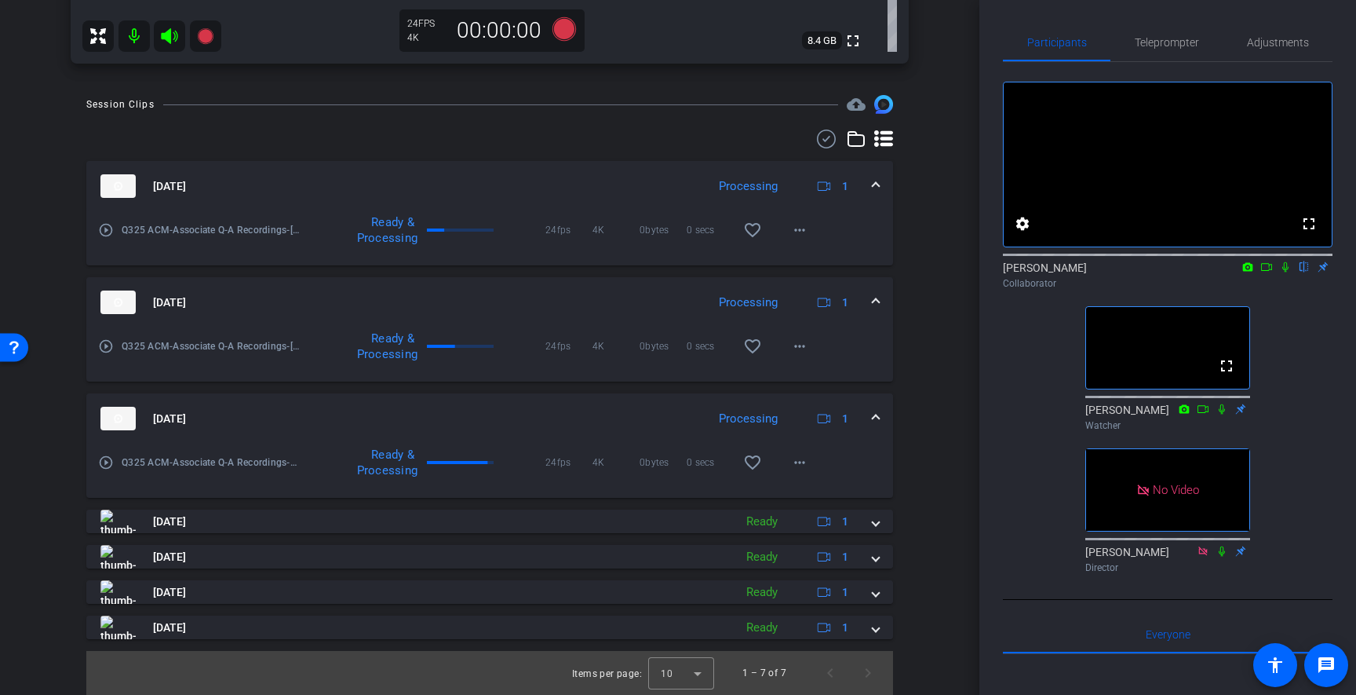
click at [877, 415] on span at bounding box center [876, 418] width 6 height 16
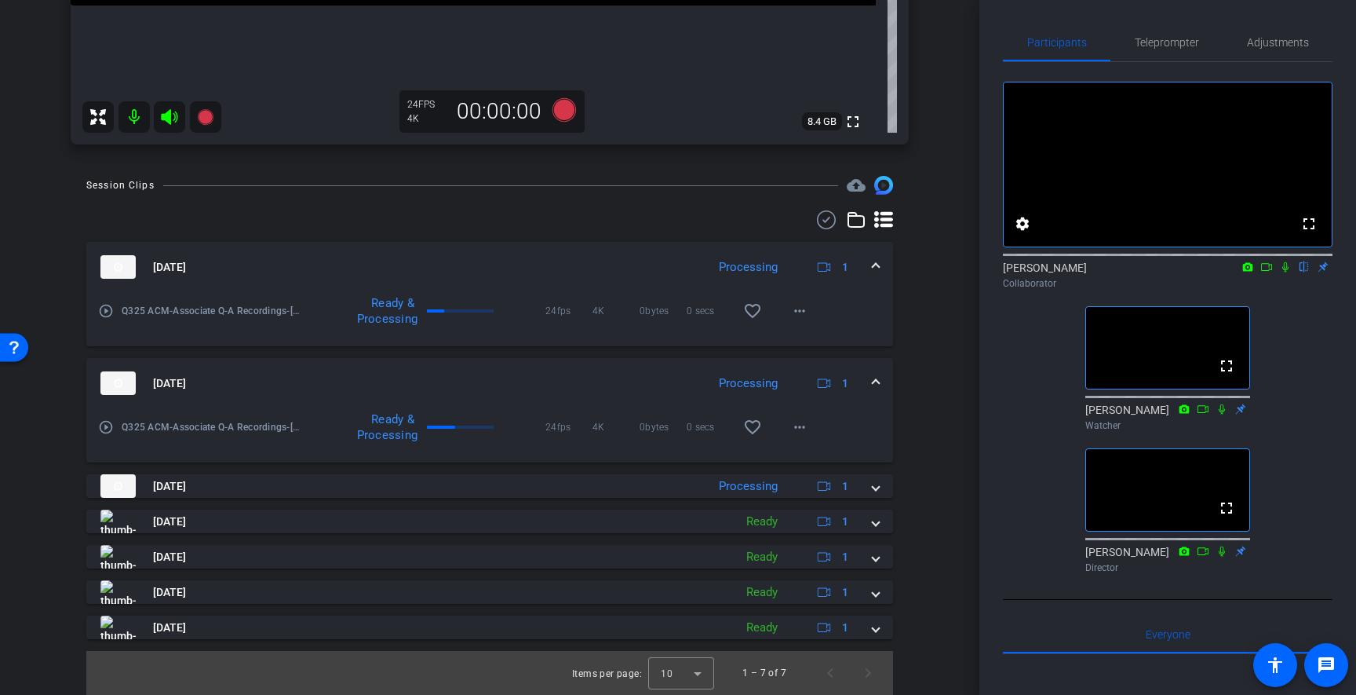
click at [876, 388] on span at bounding box center [876, 383] width 6 height 16
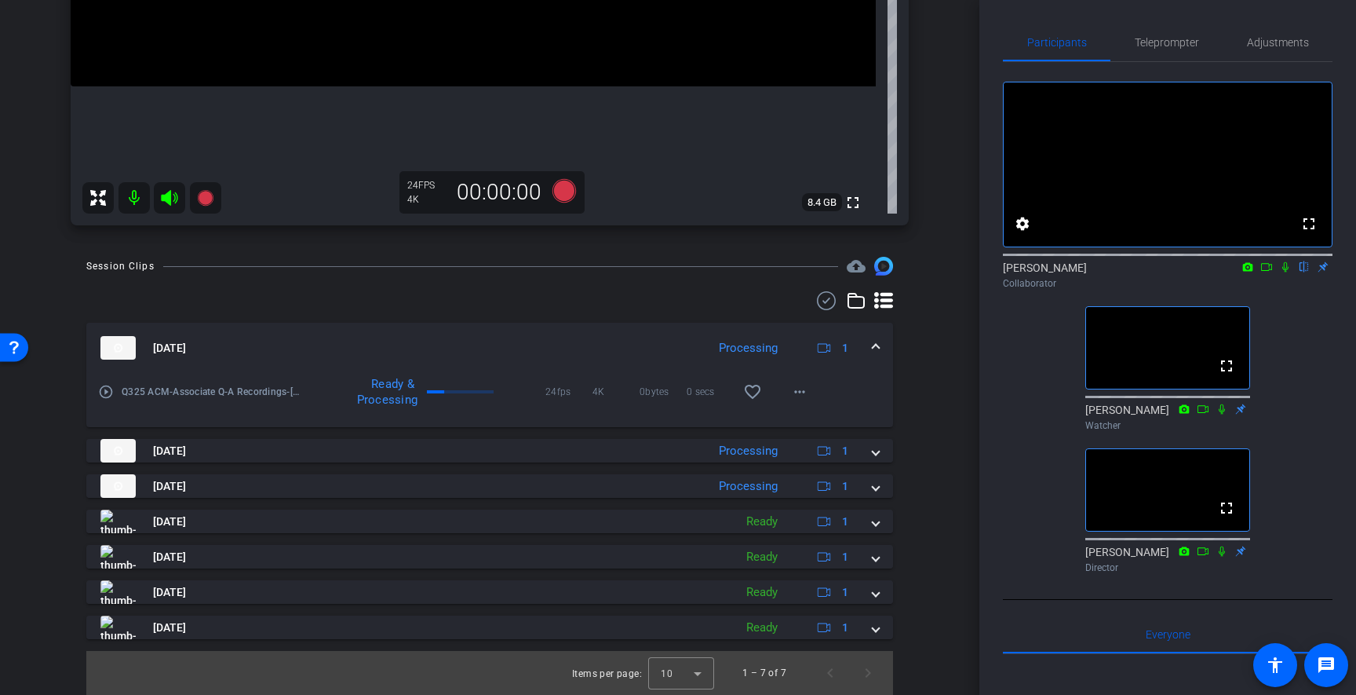
click at [875, 344] on span at bounding box center [876, 348] width 6 height 16
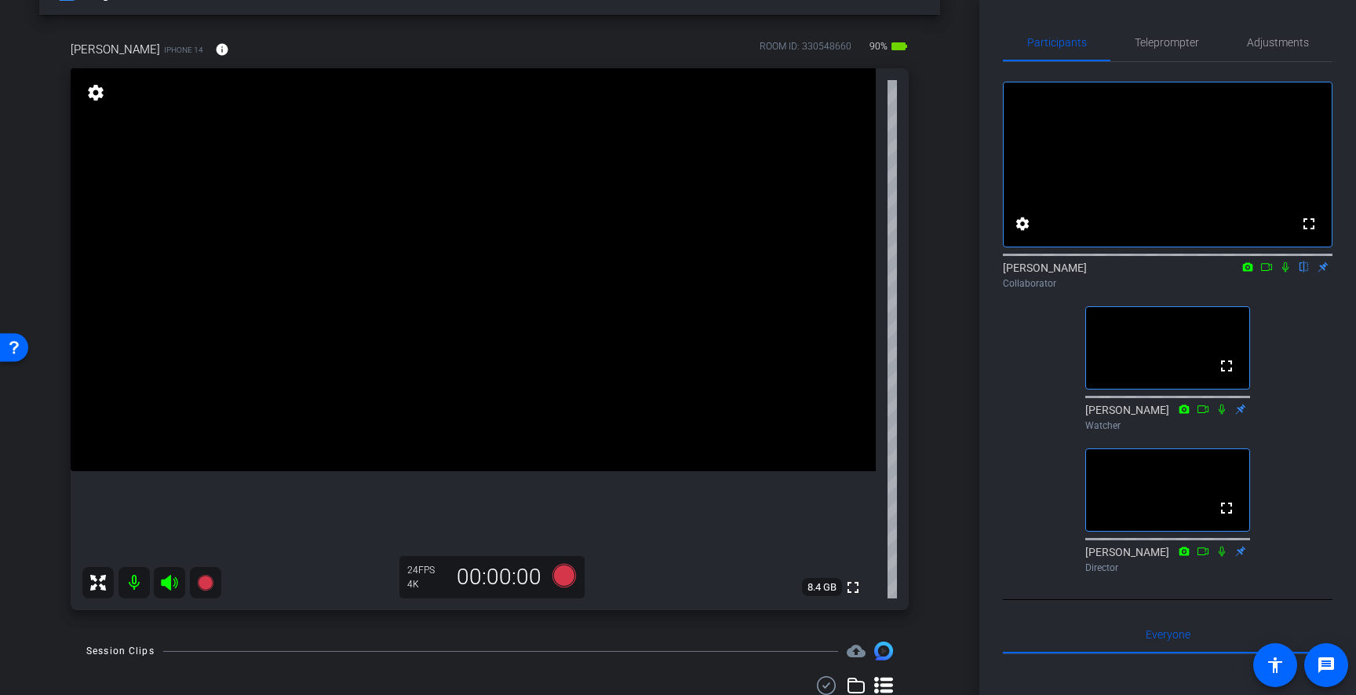
scroll to position [53, 0]
